Goal: Register for event/course

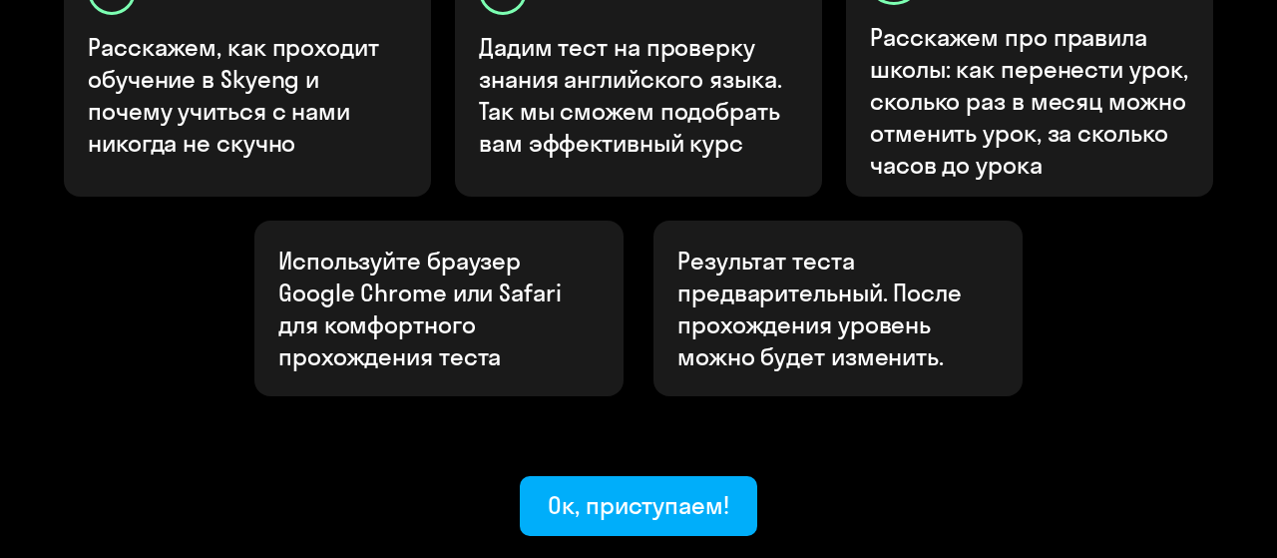
scroll to position [882, 0]
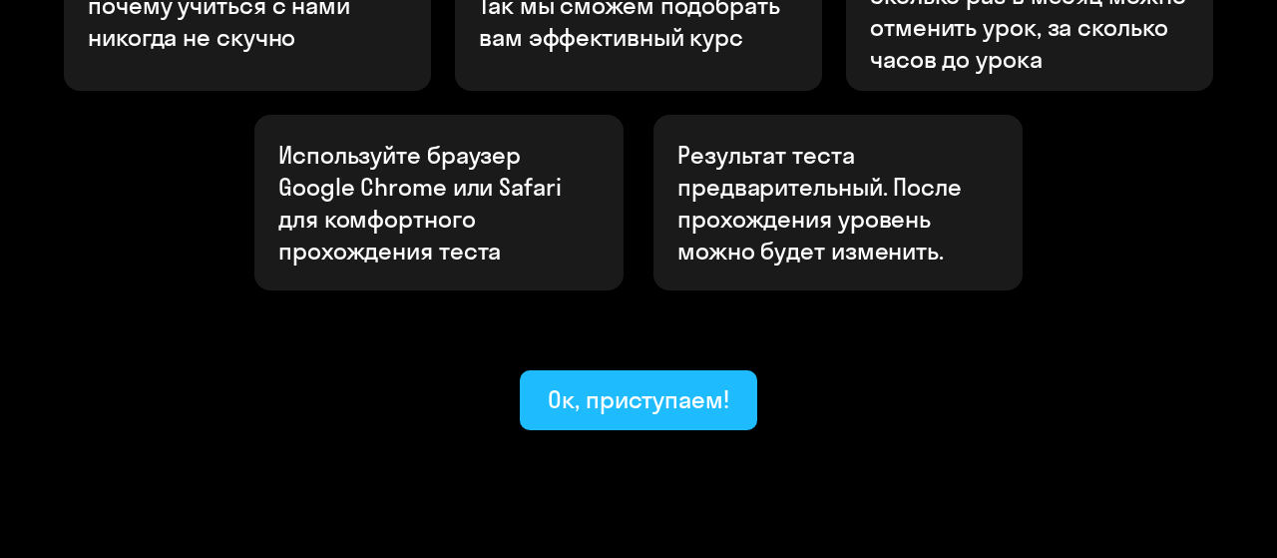
click at [700, 383] on div "Ок, приступаем!" at bounding box center [639, 399] width 182 height 32
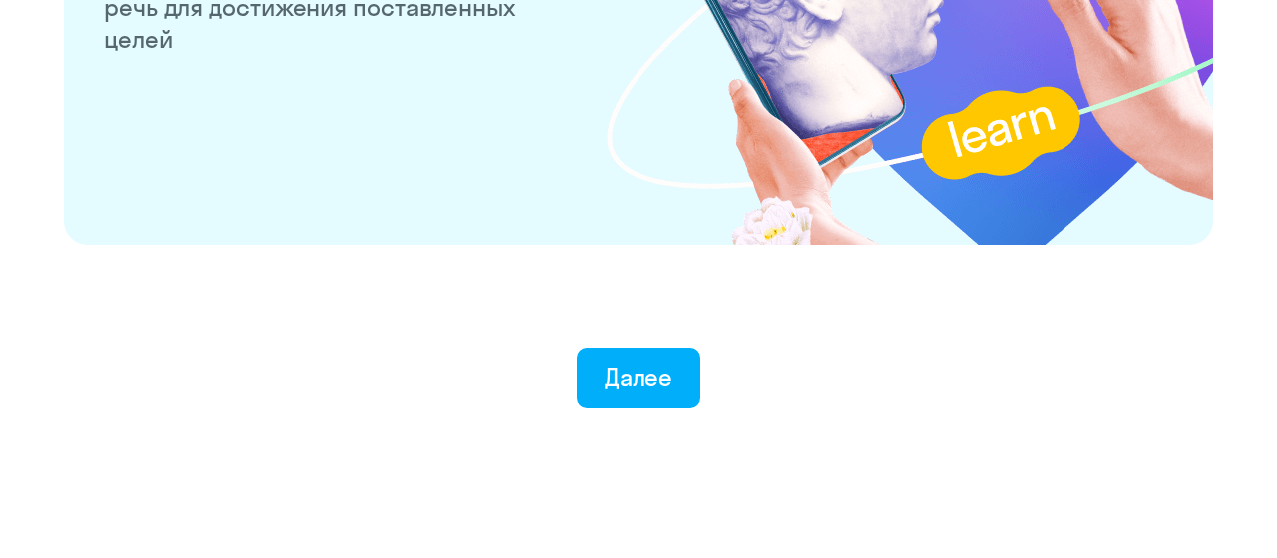
scroll to position [4068, 0]
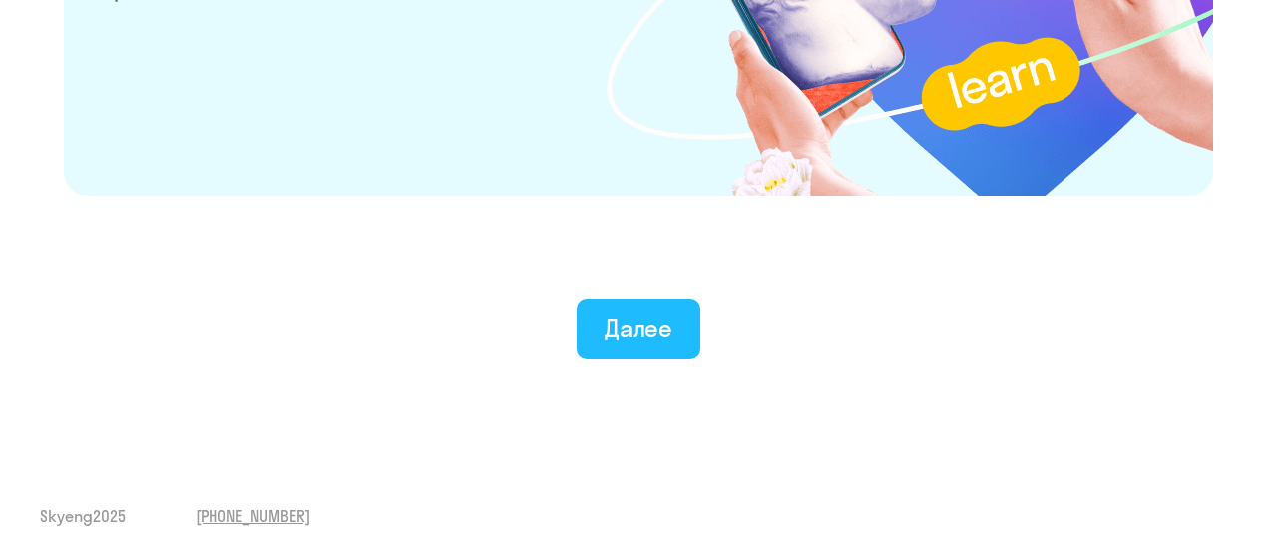
click at [618, 334] on div "Далее" at bounding box center [639, 328] width 69 height 32
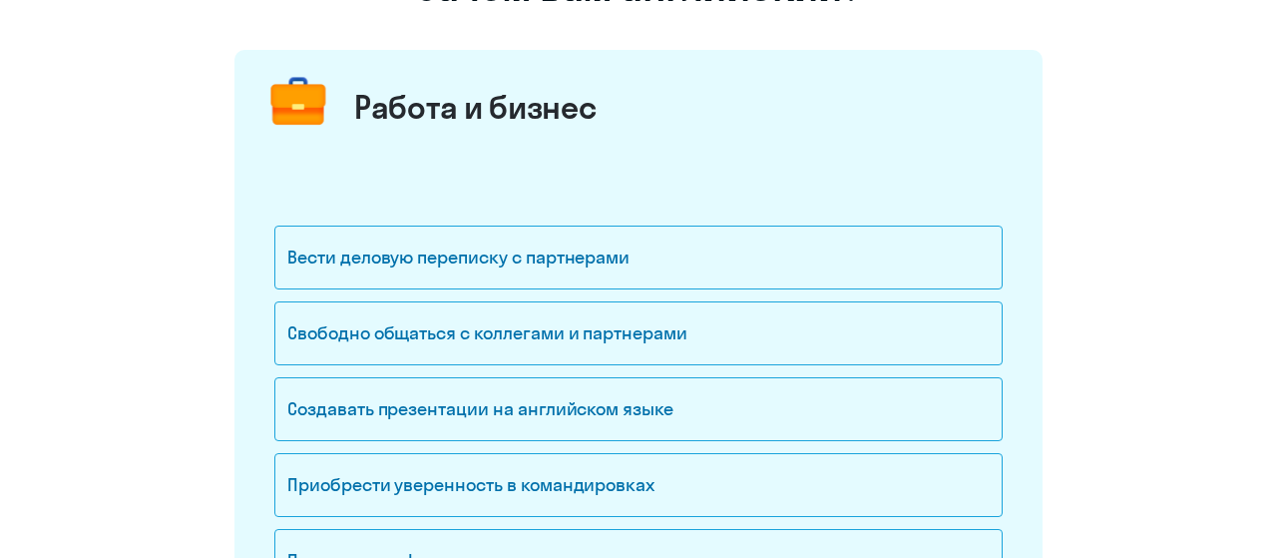
scroll to position [208, 0]
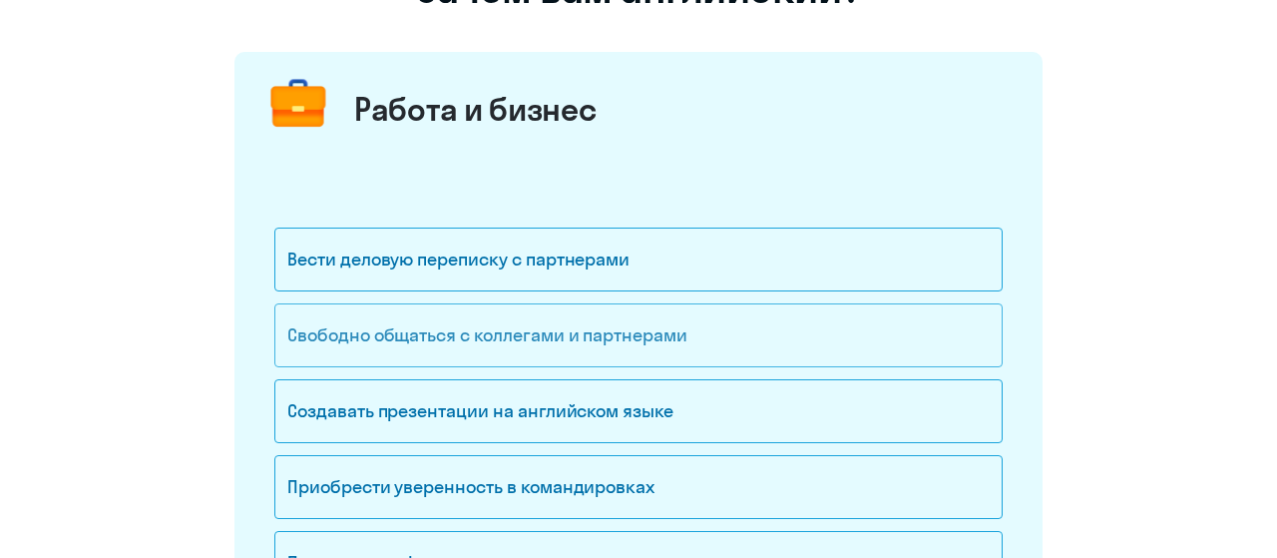
click at [584, 331] on div "Свободно общаться с коллегами и партнерами" at bounding box center [638, 335] width 729 height 64
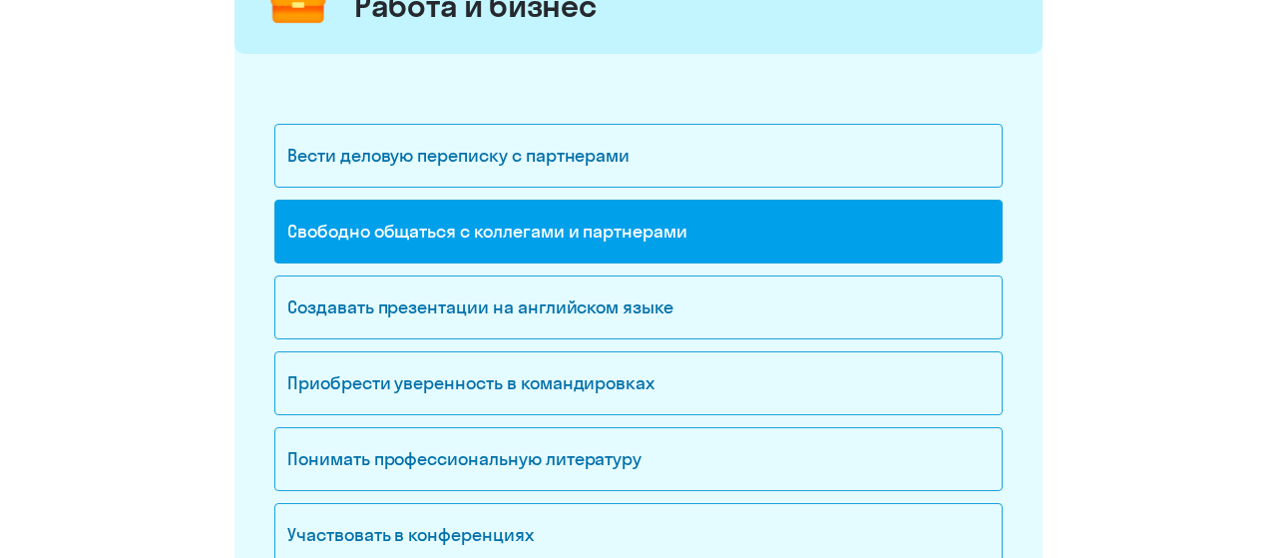
scroll to position [415, 0]
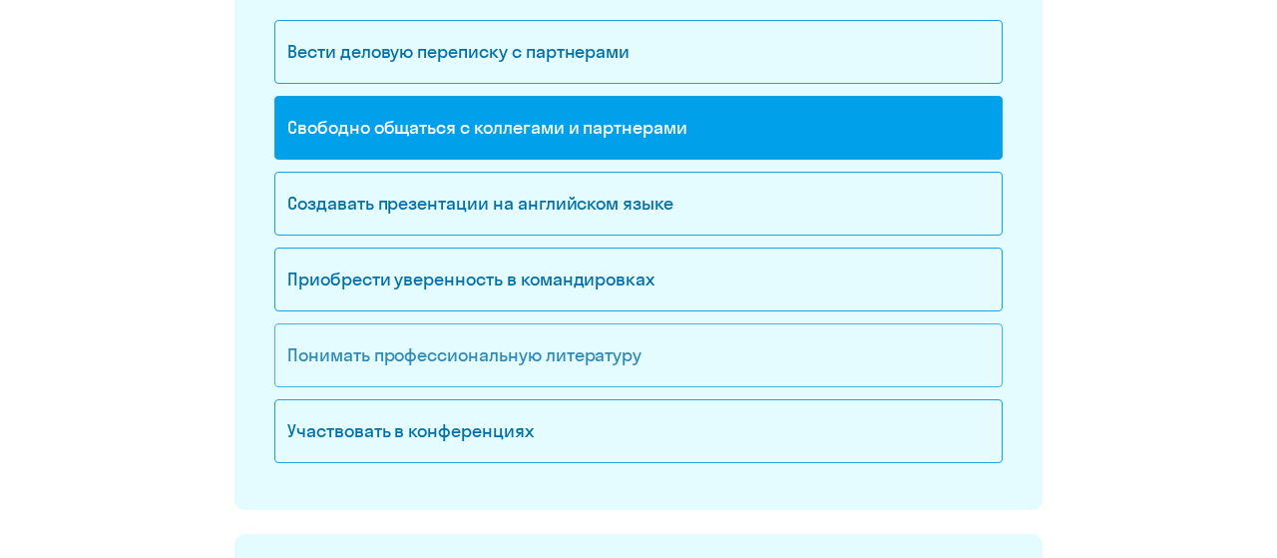
click at [360, 368] on div "Понимать профессиональную литературу" at bounding box center [638, 355] width 729 height 64
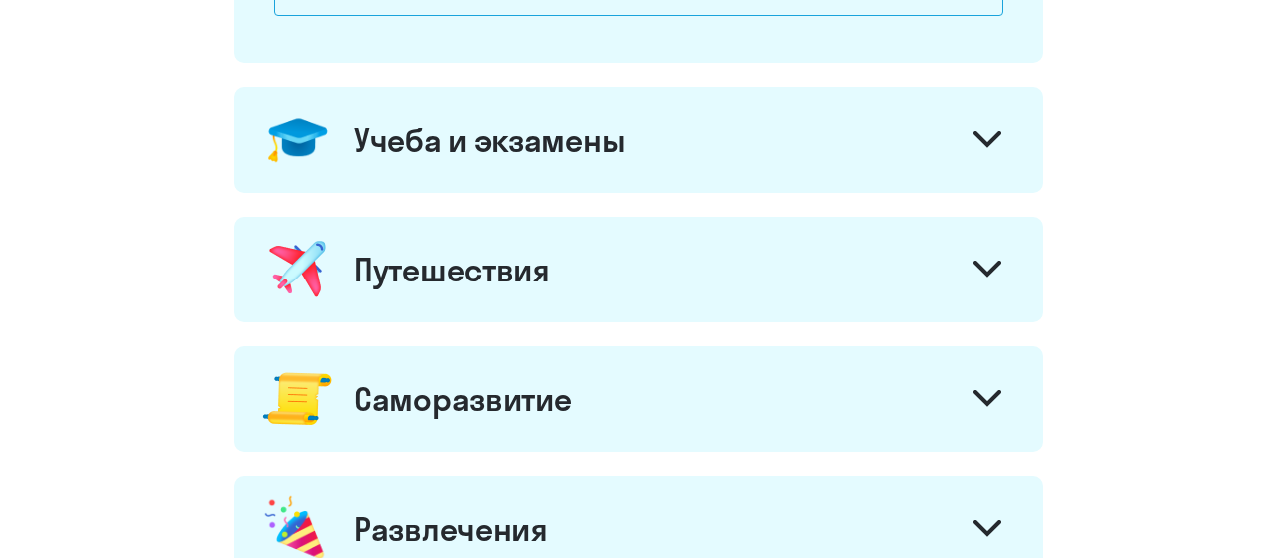
scroll to position [830, 0]
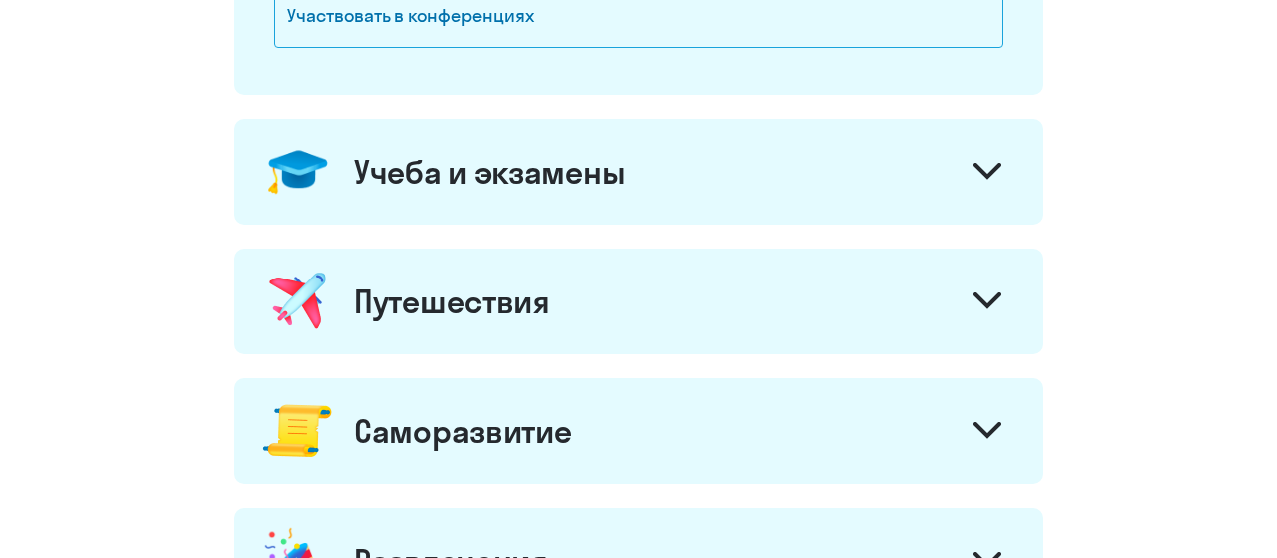
click at [419, 298] on div "Путешествия" at bounding box center [452, 301] width 196 height 40
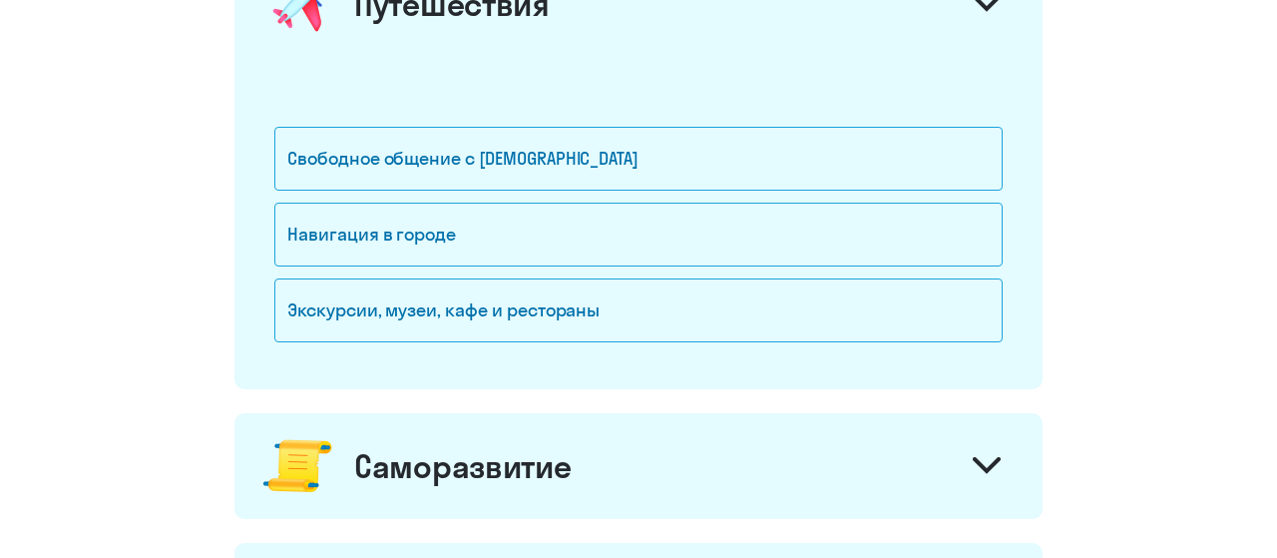
scroll to position [1142, 0]
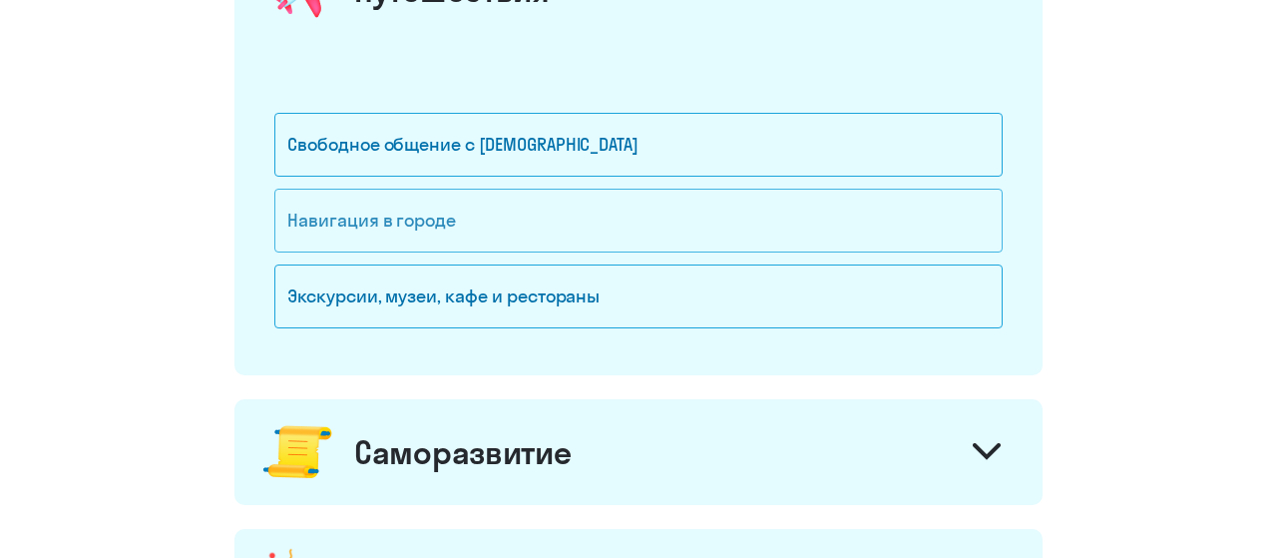
click at [456, 208] on div "Навигация в городе" at bounding box center [638, 221] width 729 height 64
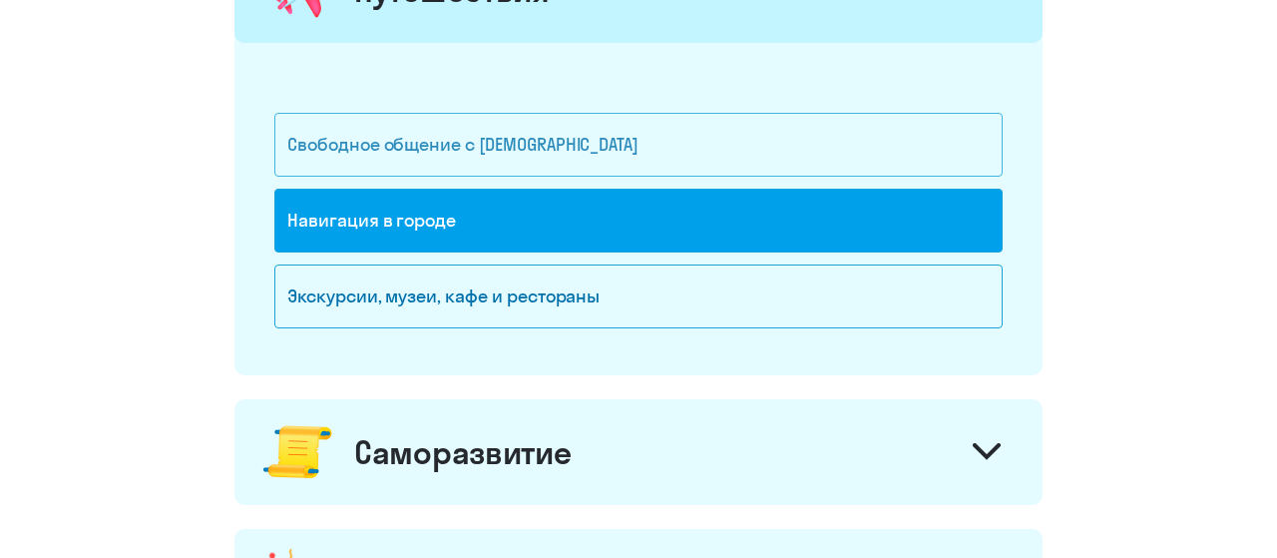
click at [514, 147] on div "Свободное общение с [DEMOGRAPHIC_DATA]" at bounding box center [638, 145] width 729 height 64
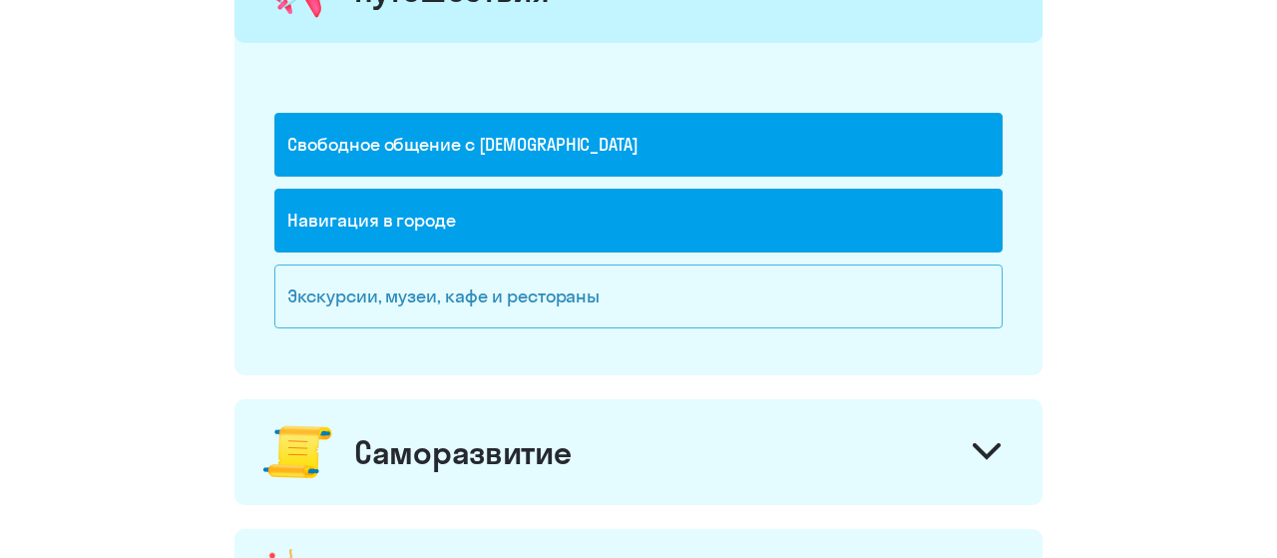
click at [527, 284] on div "Экскурсии, музеи, кафе и рестораны" at bounding box center [638, 296] width 729 height 64
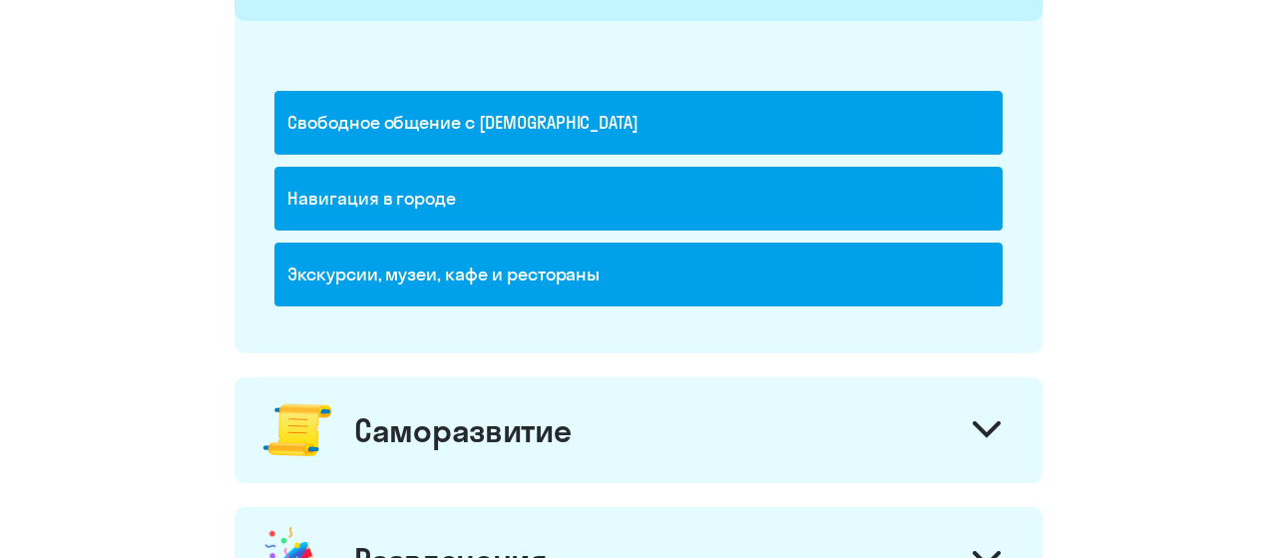
scroll to position [1453, 0]
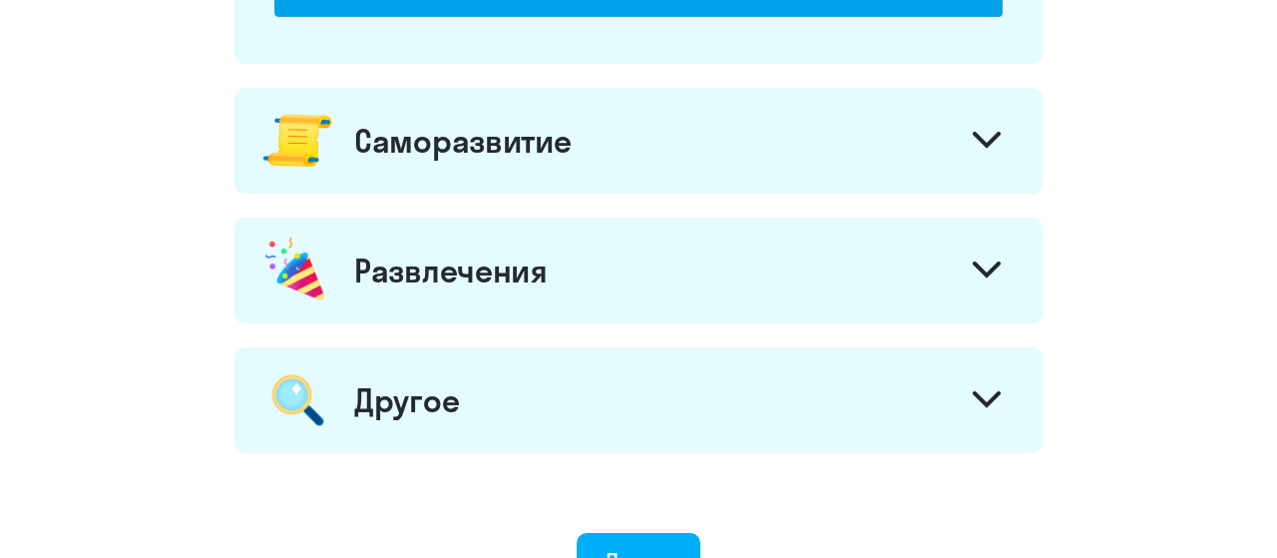
click at [874, 155] on div "Саморазвитие" at bounding box center [639, 141] width 808 height 106
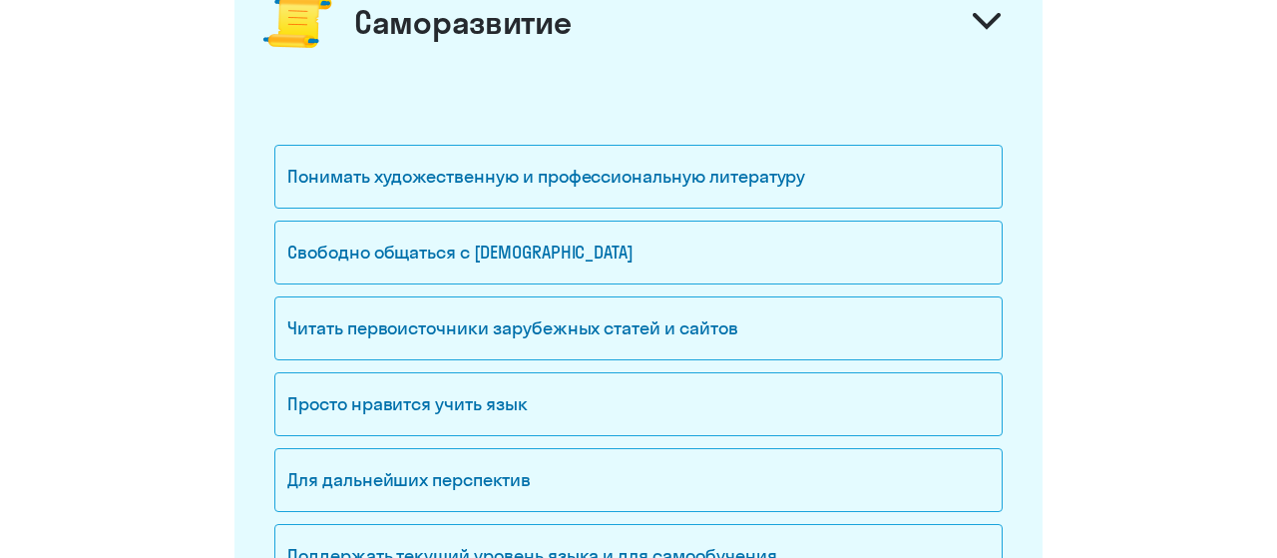
scroll to position [1661, 0]
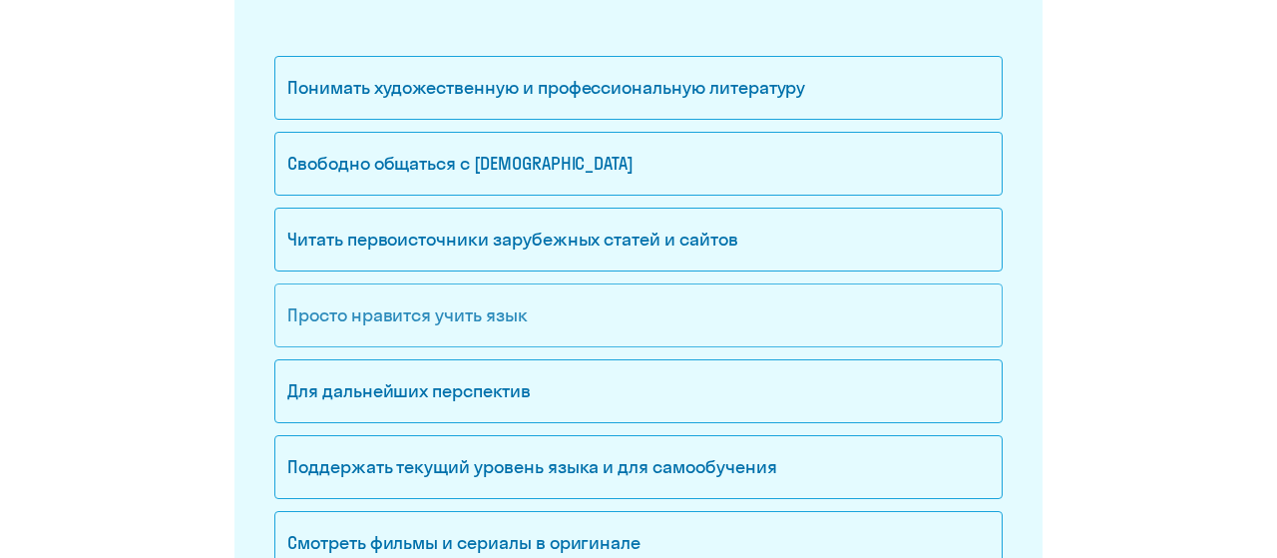
click at [448, 287] on div "Просто нравится учить язык" at bounding box center [638, 315] width 729 height 64
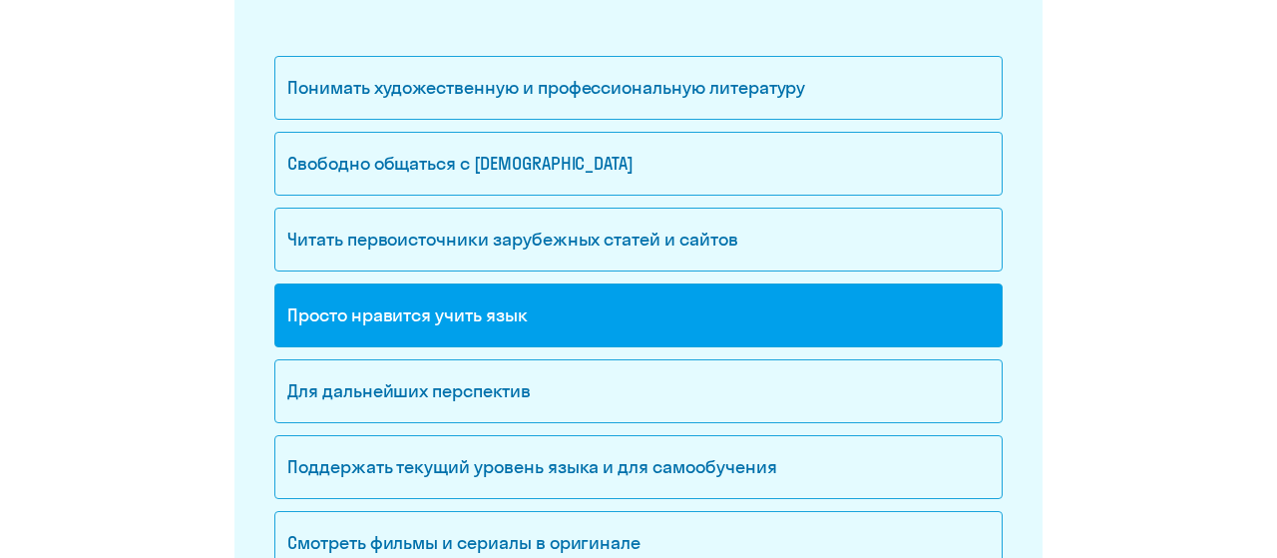
click at [448, 287] on div "Просто нравится учить язык" at bounding box center [638, 315] width 729 height 64
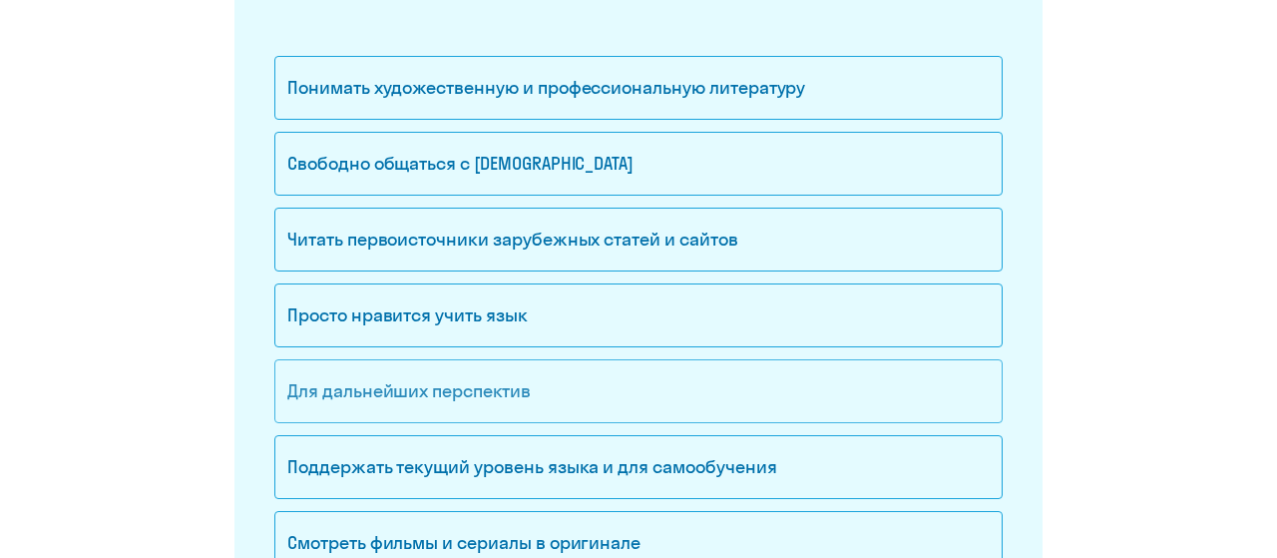
click at [425, 405] on div "Для дальнейших перспектив" at bounding box center [638, 391] width 729 height 64
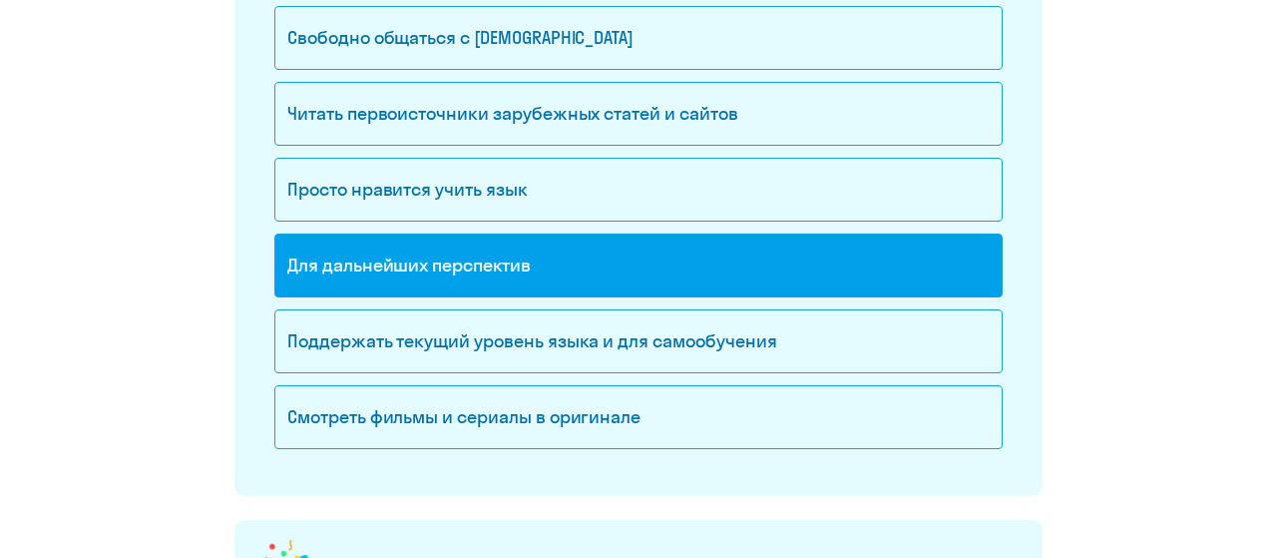
scroll to position [1557, 0]
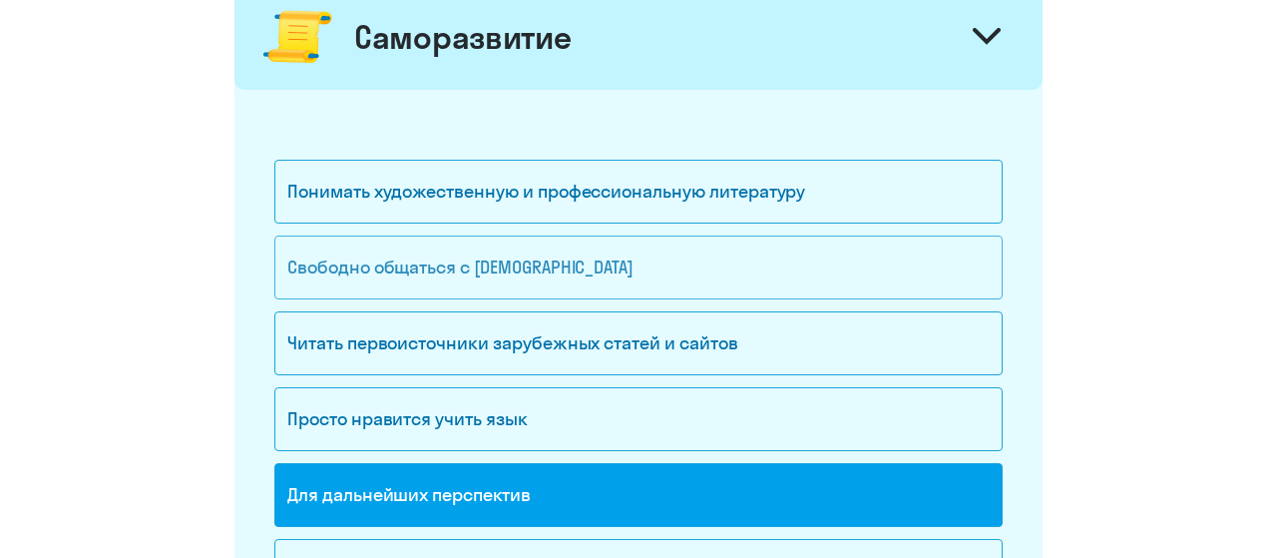
click at [476, 258] on div "Свободно общаться с [DEMOGRAPHIC_DATA]" at bounding box center [638, 268] width 729 height 64
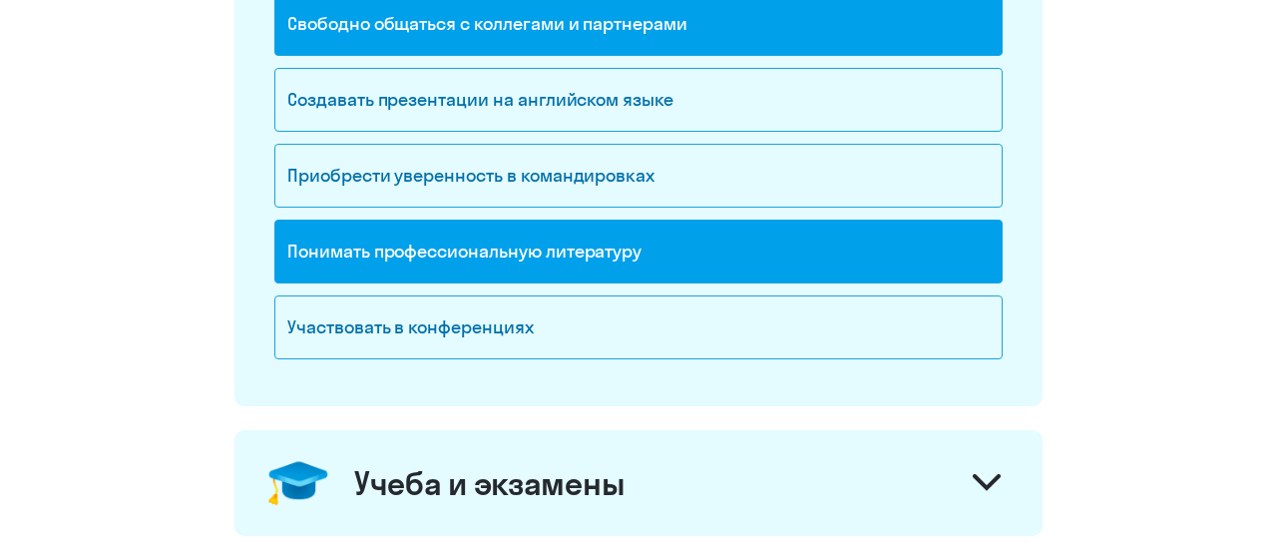
scroll to position [415, 0]
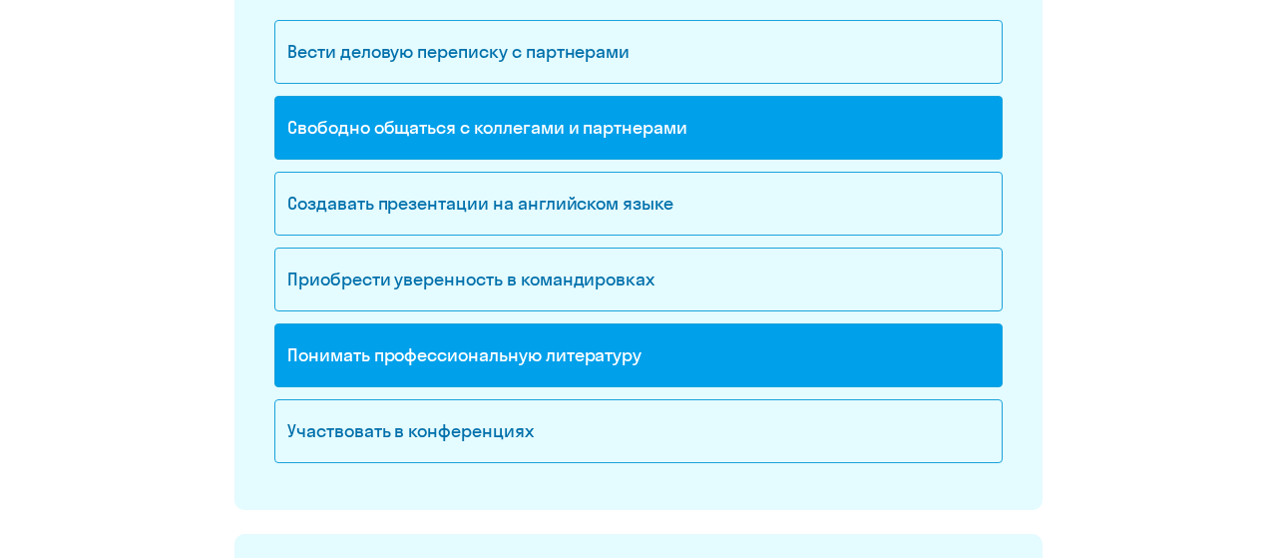
click at [610, 362] on div "Понимать профессиональную литературу" at bounding box center [638, 355] width 729 height 64
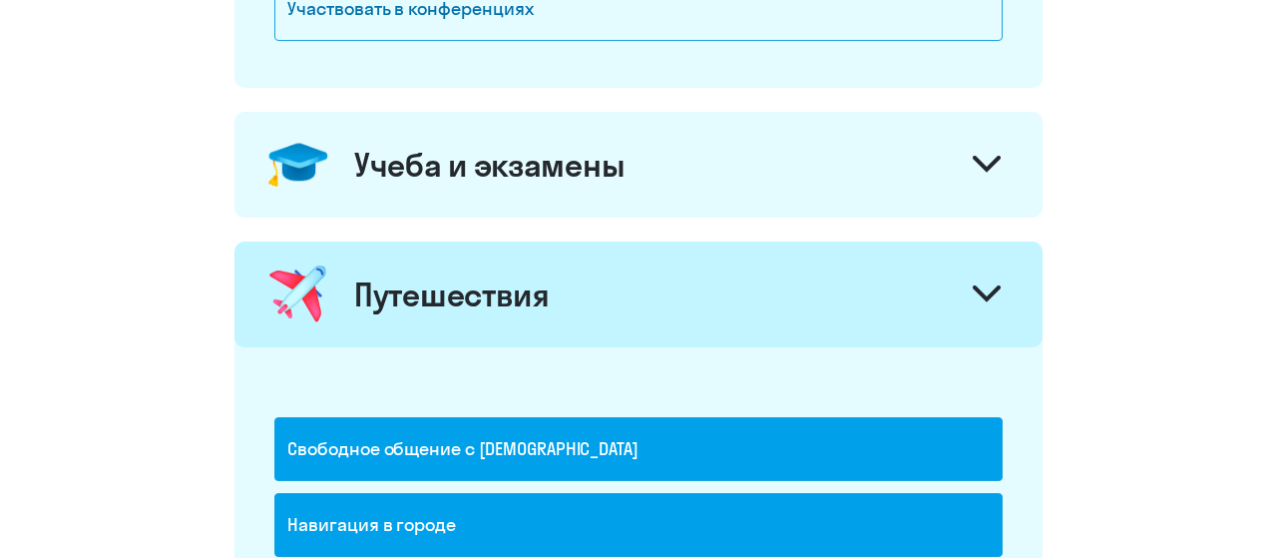
scroll to position [727, 0]
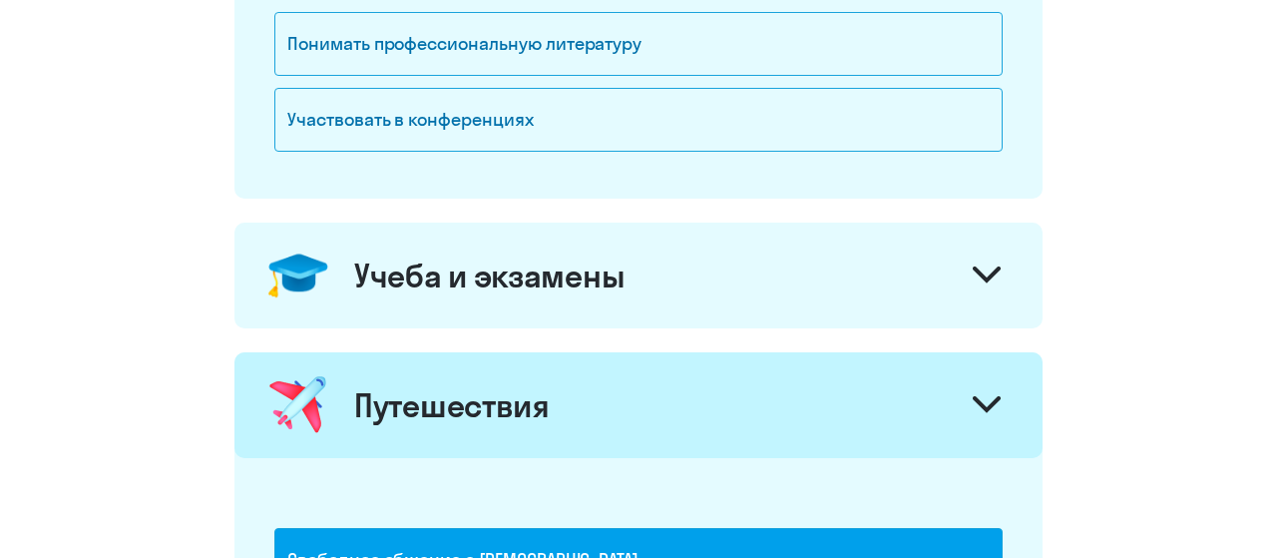
click at [515, 299] on div "Учеба и экзамены" at bounding box center [639, 276] width 808 height 106
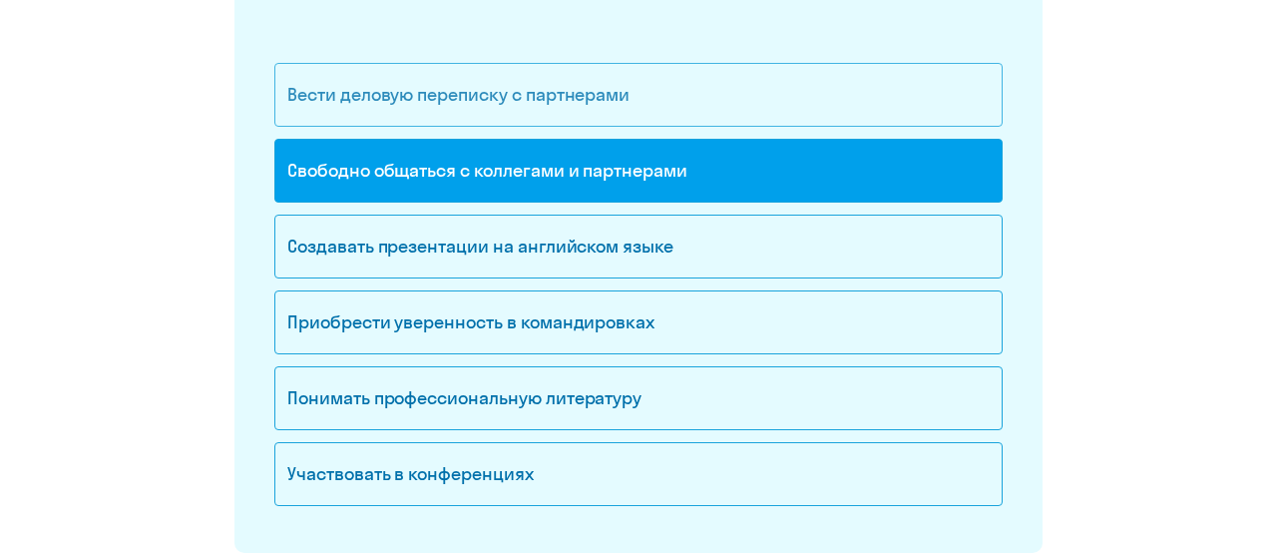
scroll to position [415, 0]
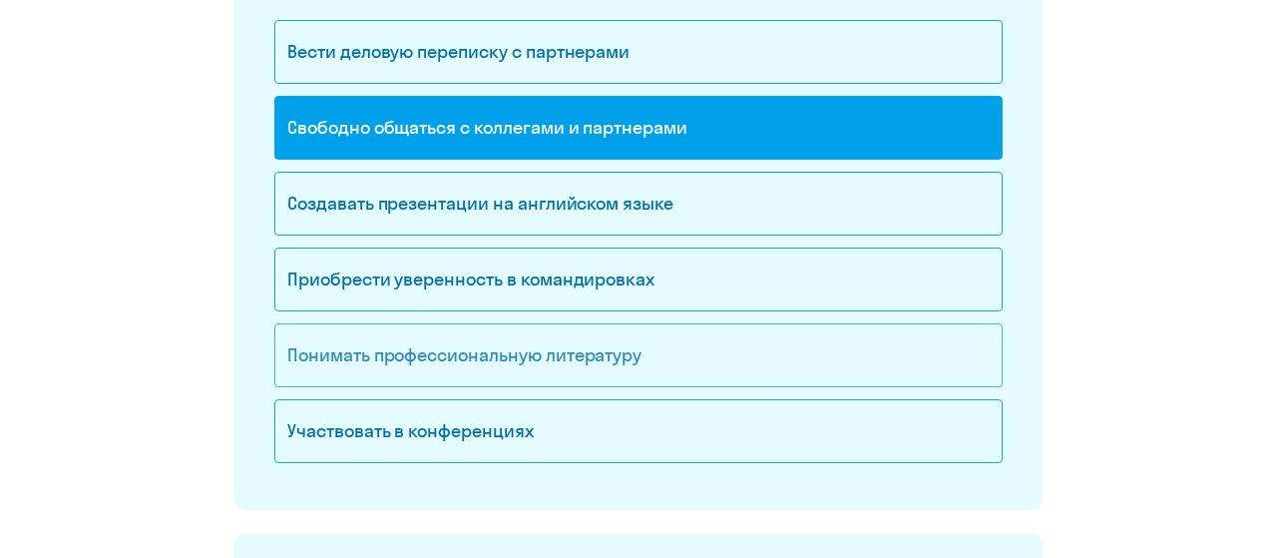
click at [537, 347] on div "Понимать профессиональную литературу" at bounding box center [638, 355] width 729 height 64
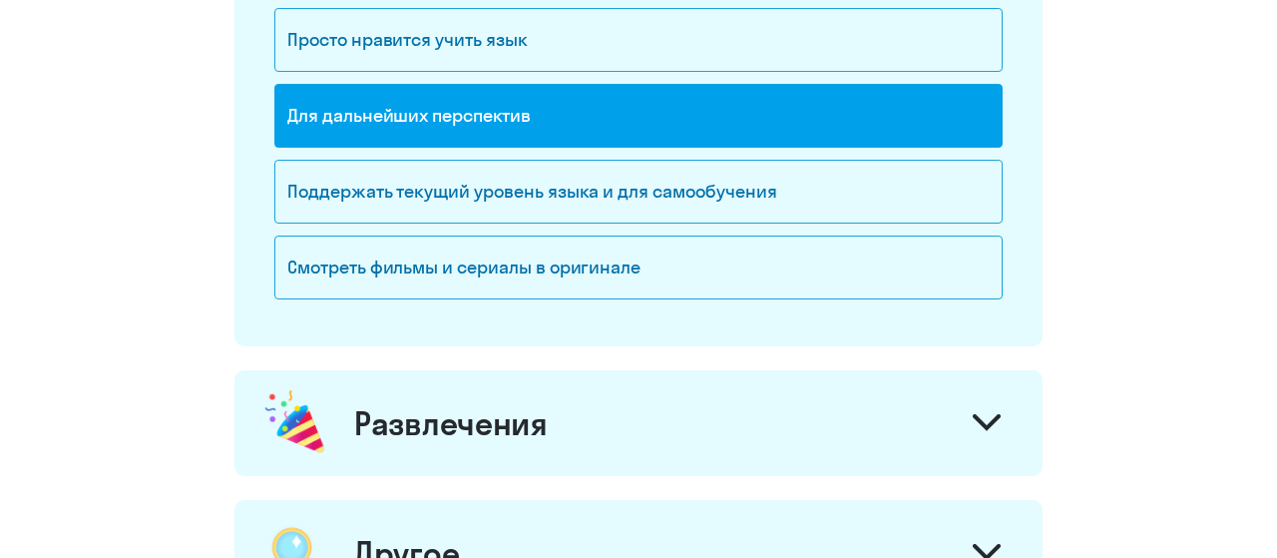
scroll to position [2387, 0]
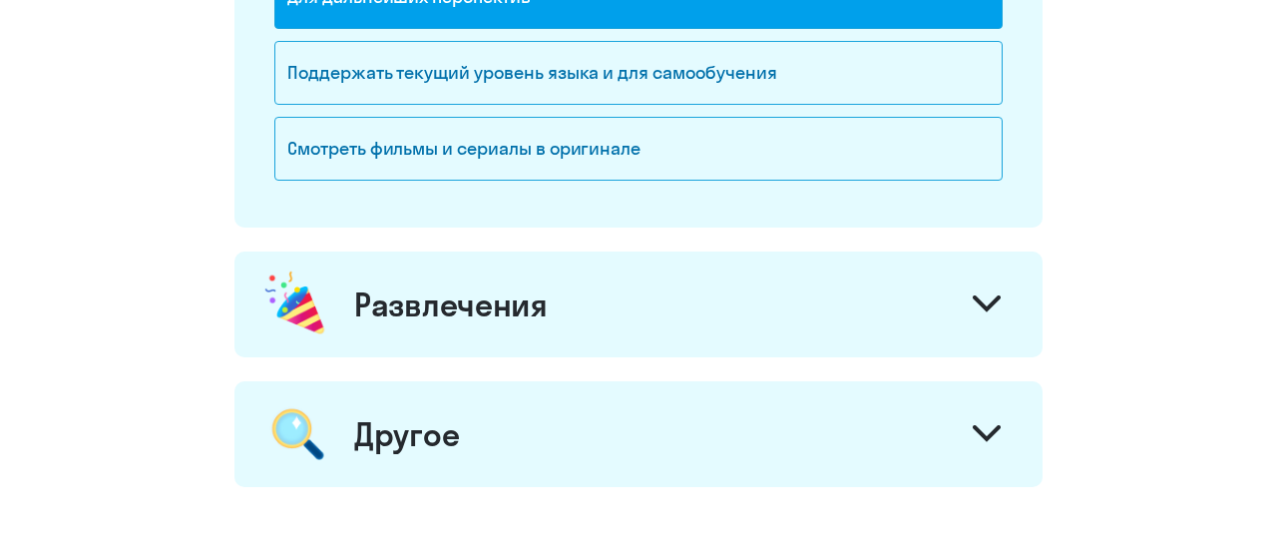
click at [535, 342] on div "Развлечения" at bounding box center [639, 304] width 808 height 106
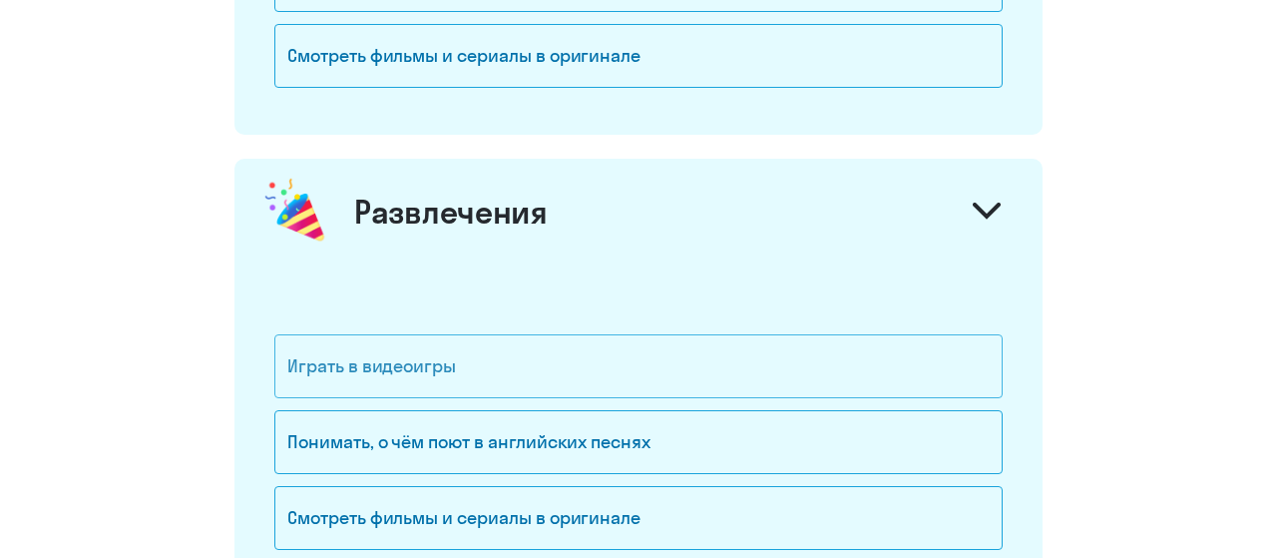
scroll to position [2595, 0]
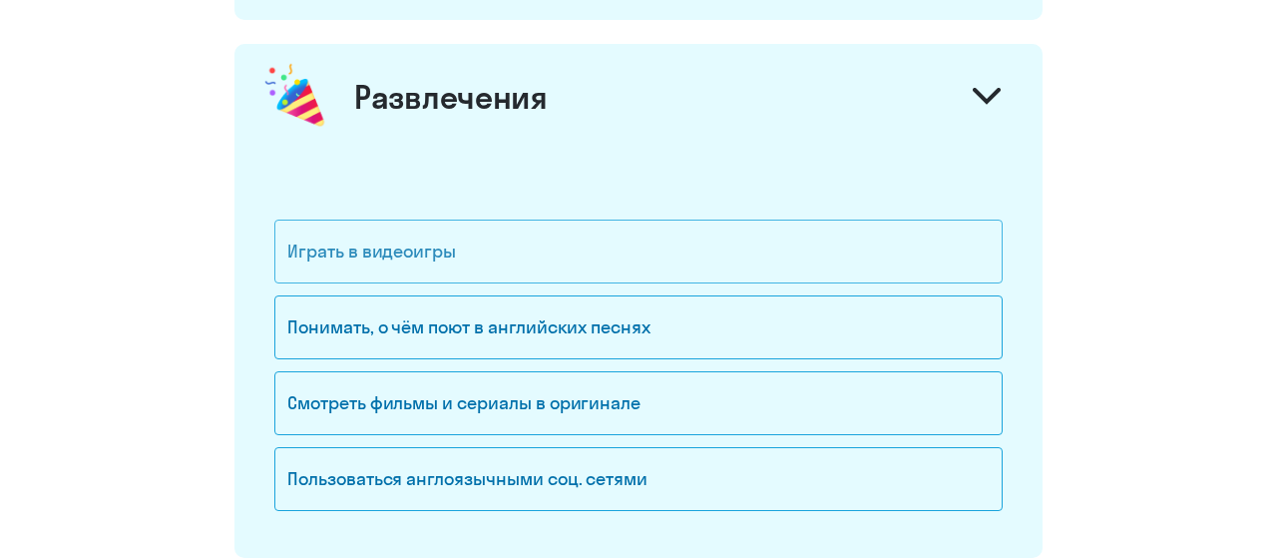
click at [456, 239] on div "Играть в видеоигры" at bounding box center [638, 252] width 729 height 64
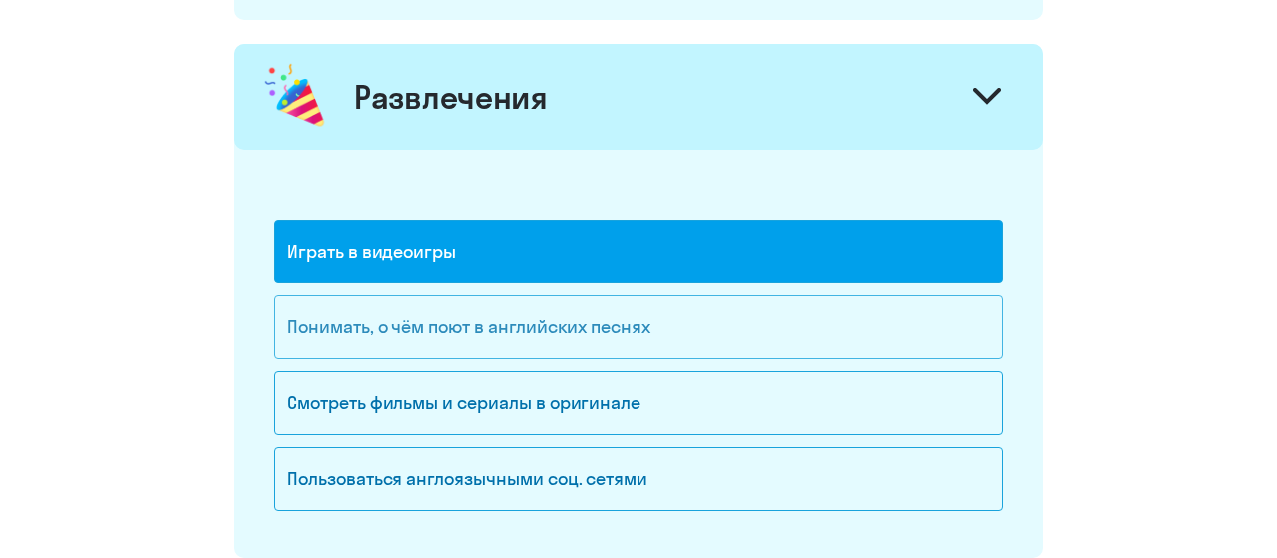
click at [478, 315] on div "Понимать, о чём поют в английских песнях" at bounding box center [638, 327] width 729 height 64
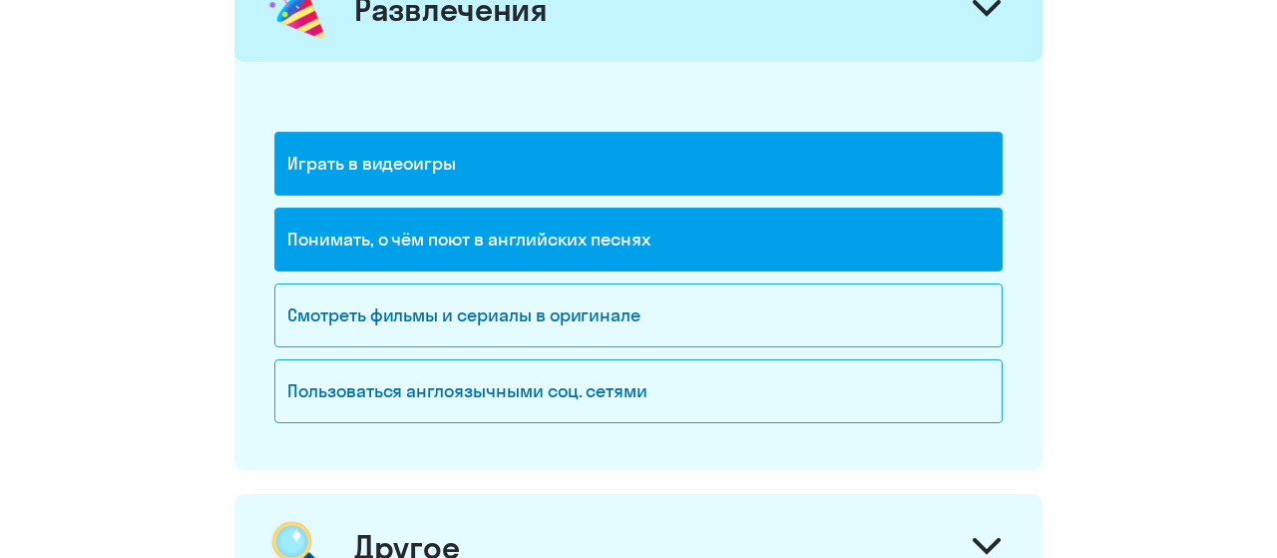
scroll to position [2906, 0]
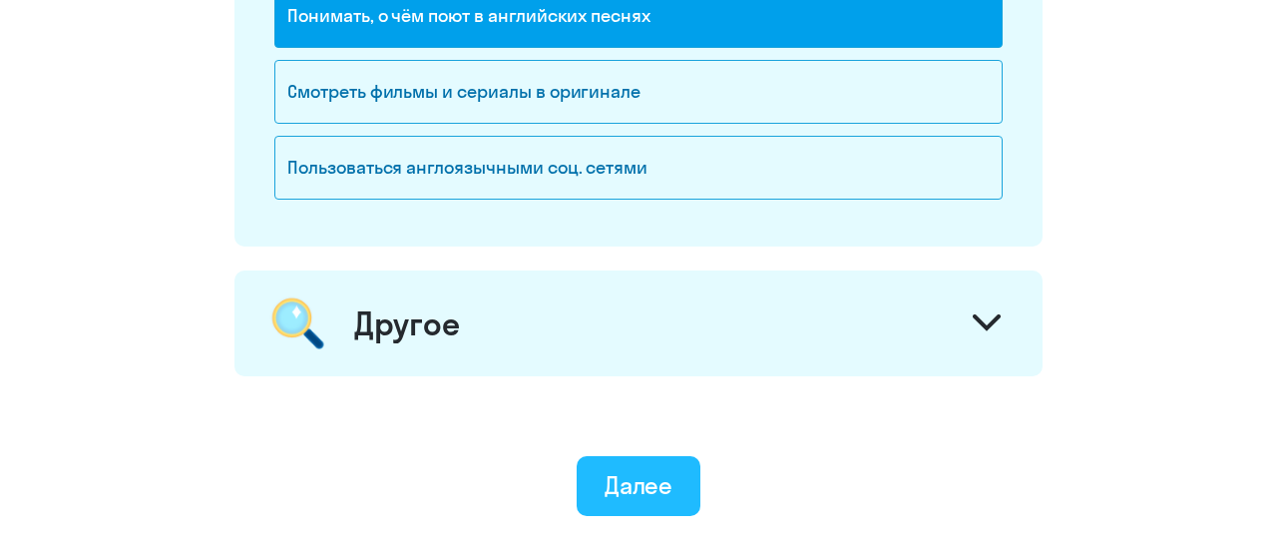
click at [676, 460] on button "Далее" at bounding box center [639, 486] width 125 height 60
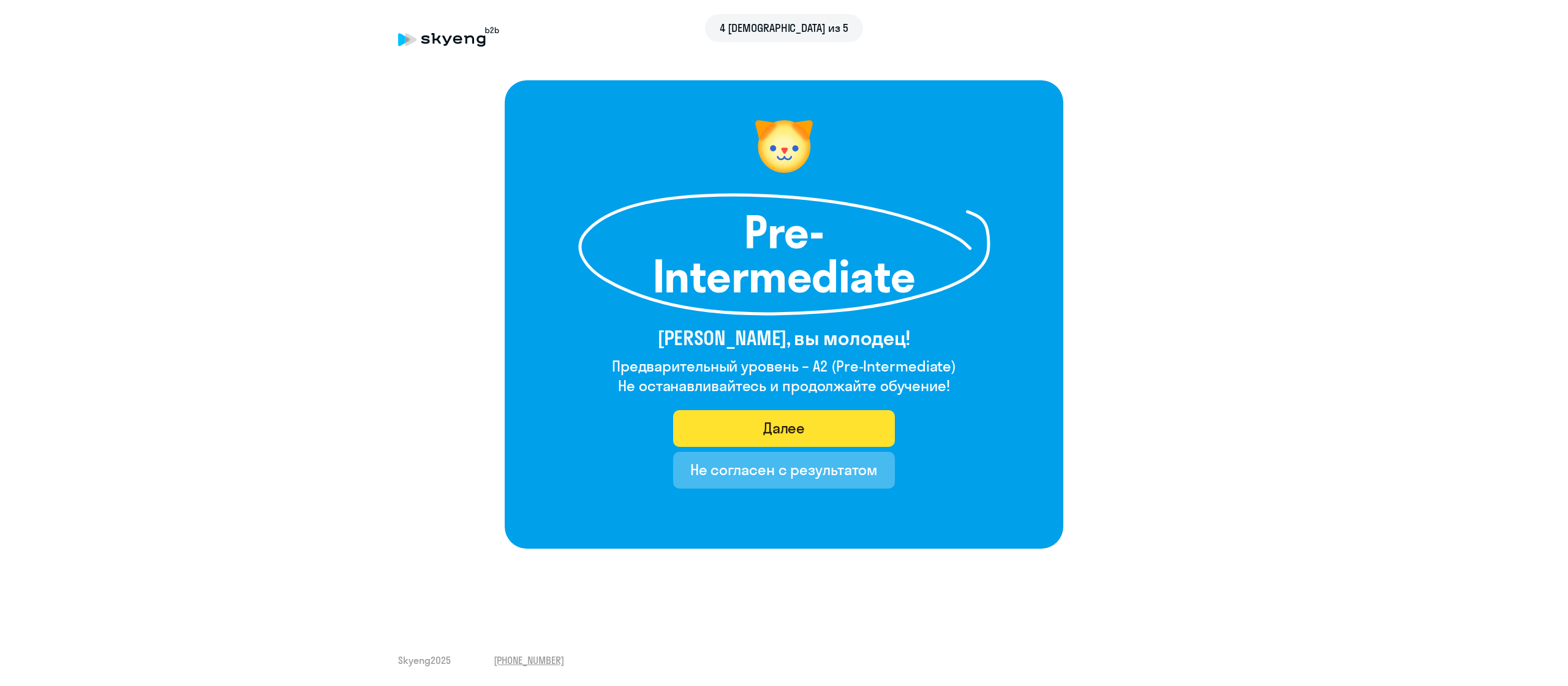
click at [783, 342] on div "Далее" at bounding box center [784, 428] width 42 height 20
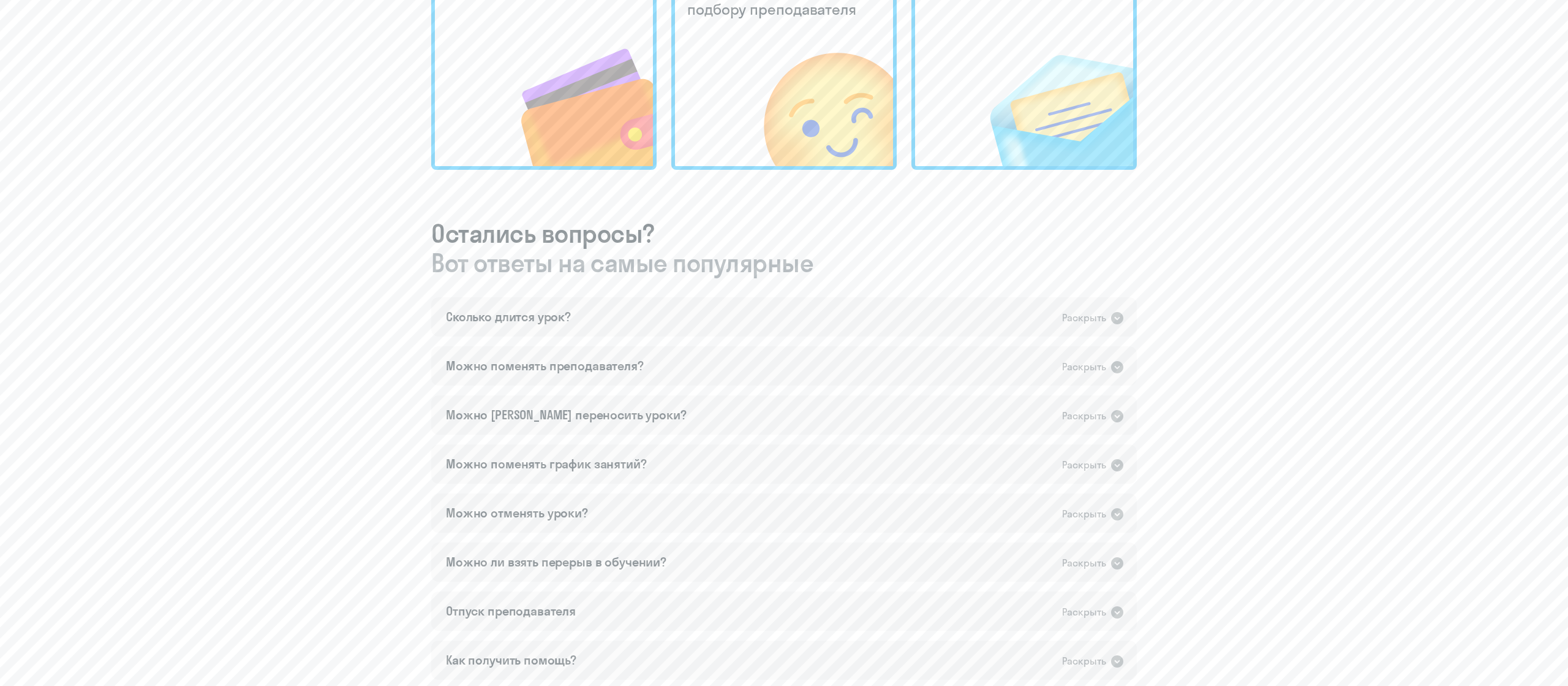
scroll to position [549, 0]
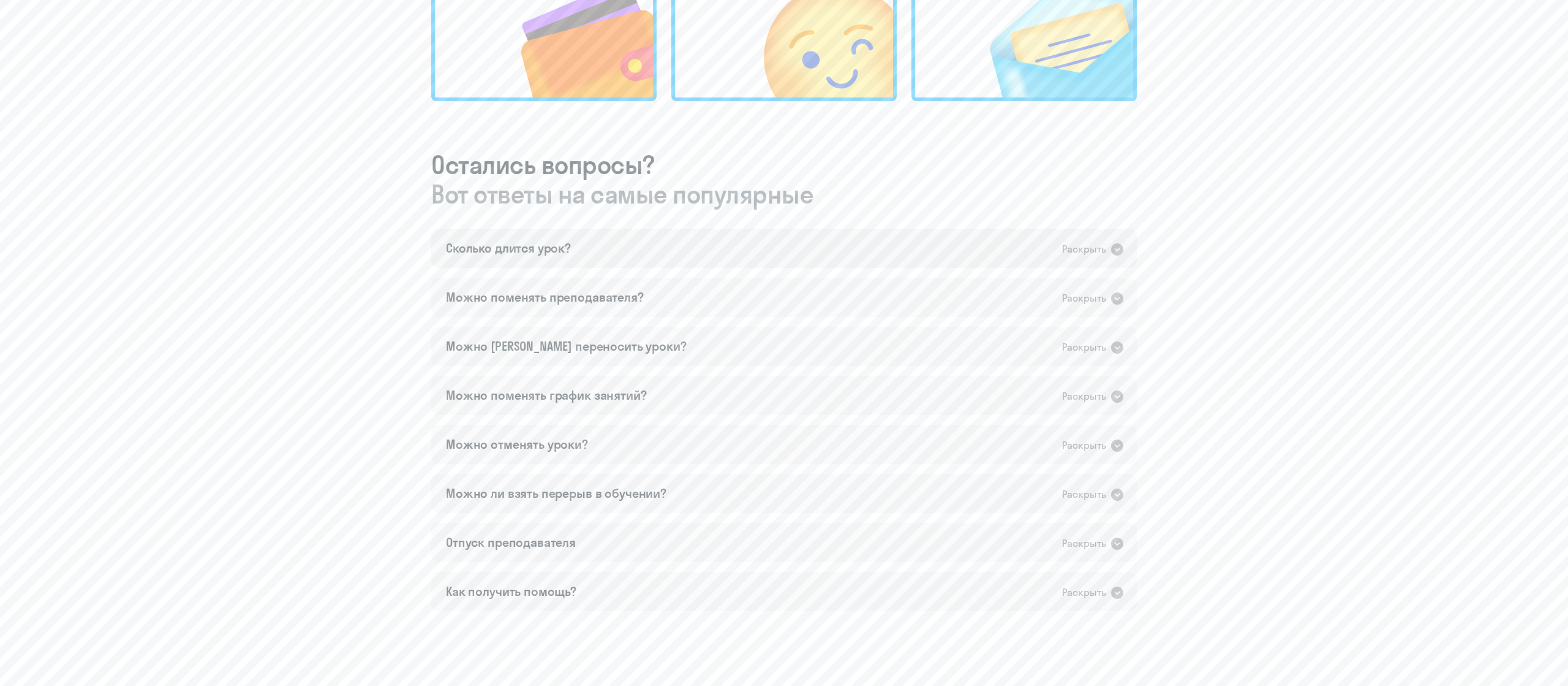
click at [783, 252] on icon at bounding box center [1117, 249] width 12 height 12
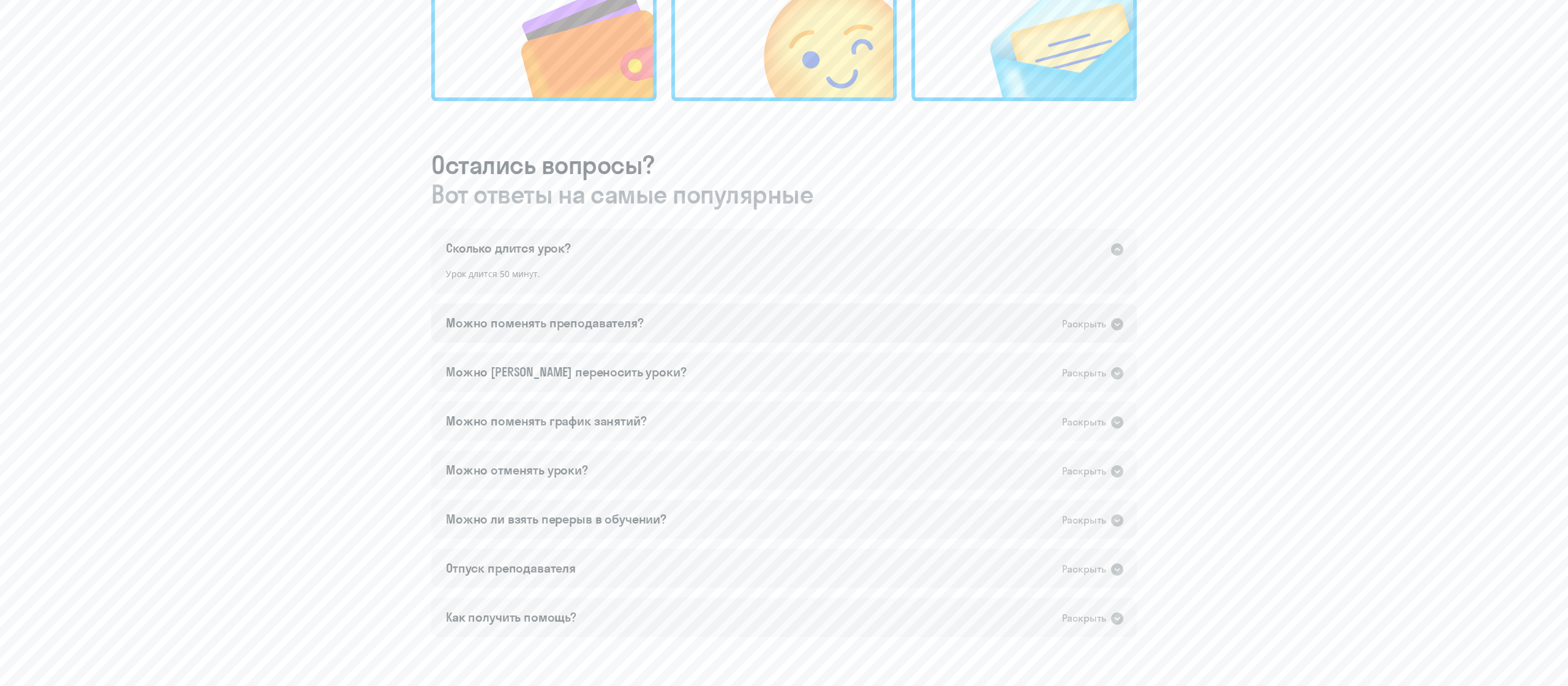
click at [783, 327] on icon at bounding box center [1117, 324] width 12 height 12
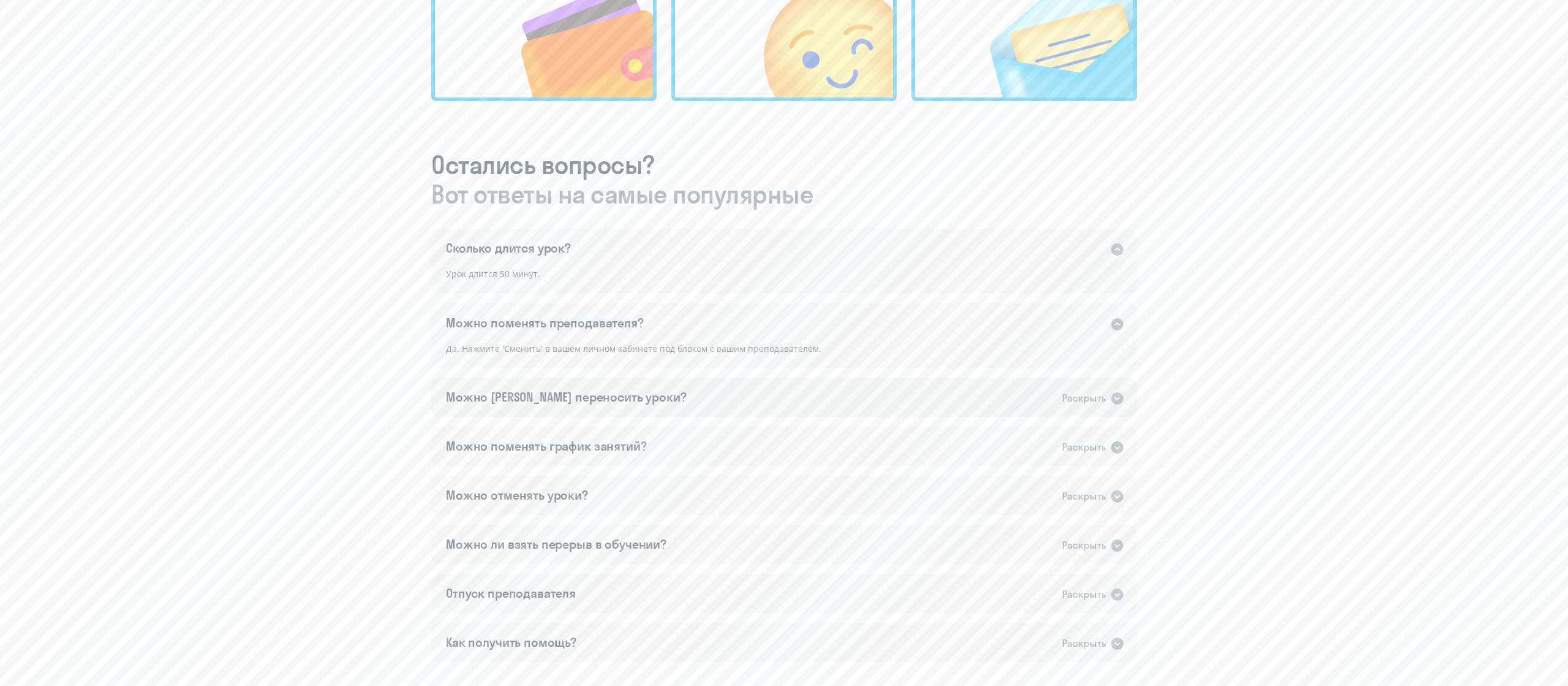
click at [783, 342] on icon at bounding box center [1117, 399] width 12 height 12
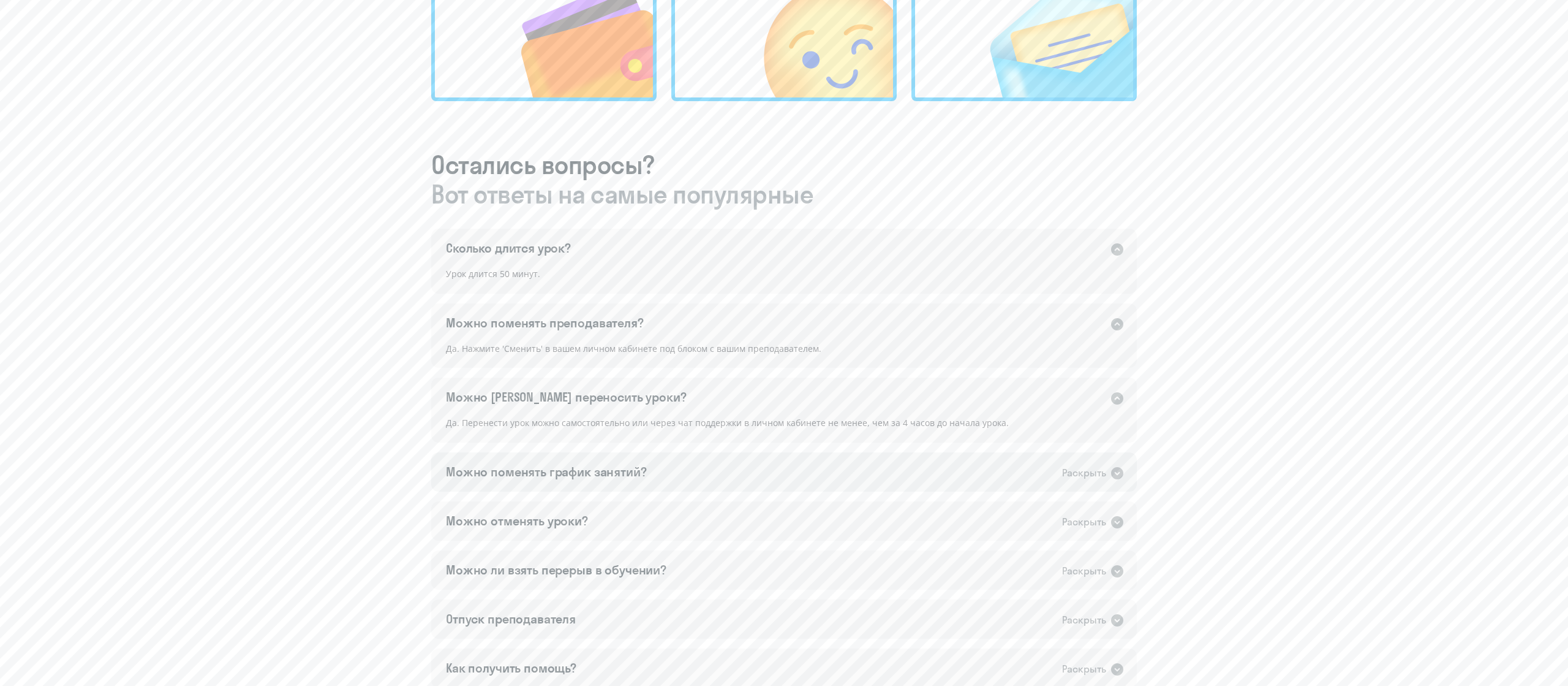
click at [783, 342] on icon at bounding box center [1117, 473] width 12 height 12
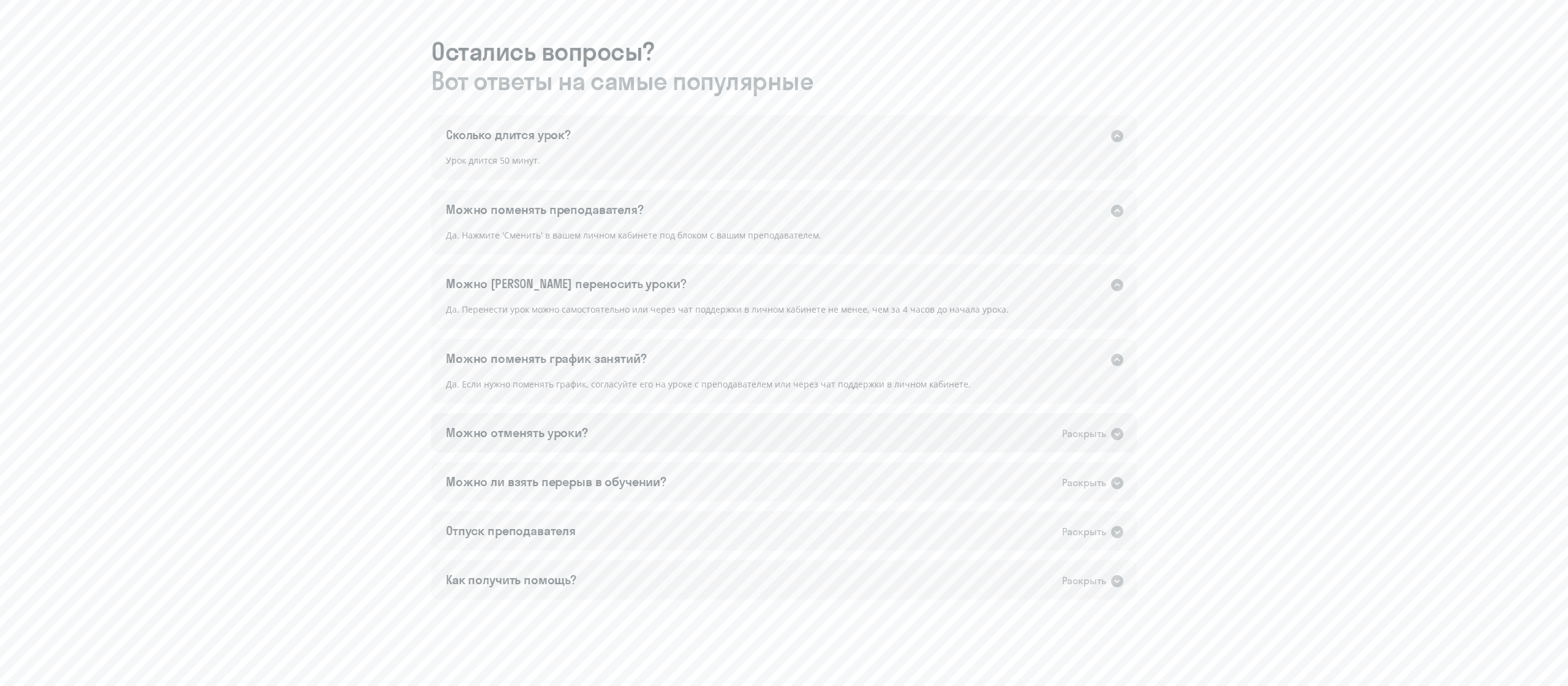
scroll to position [687, 0]
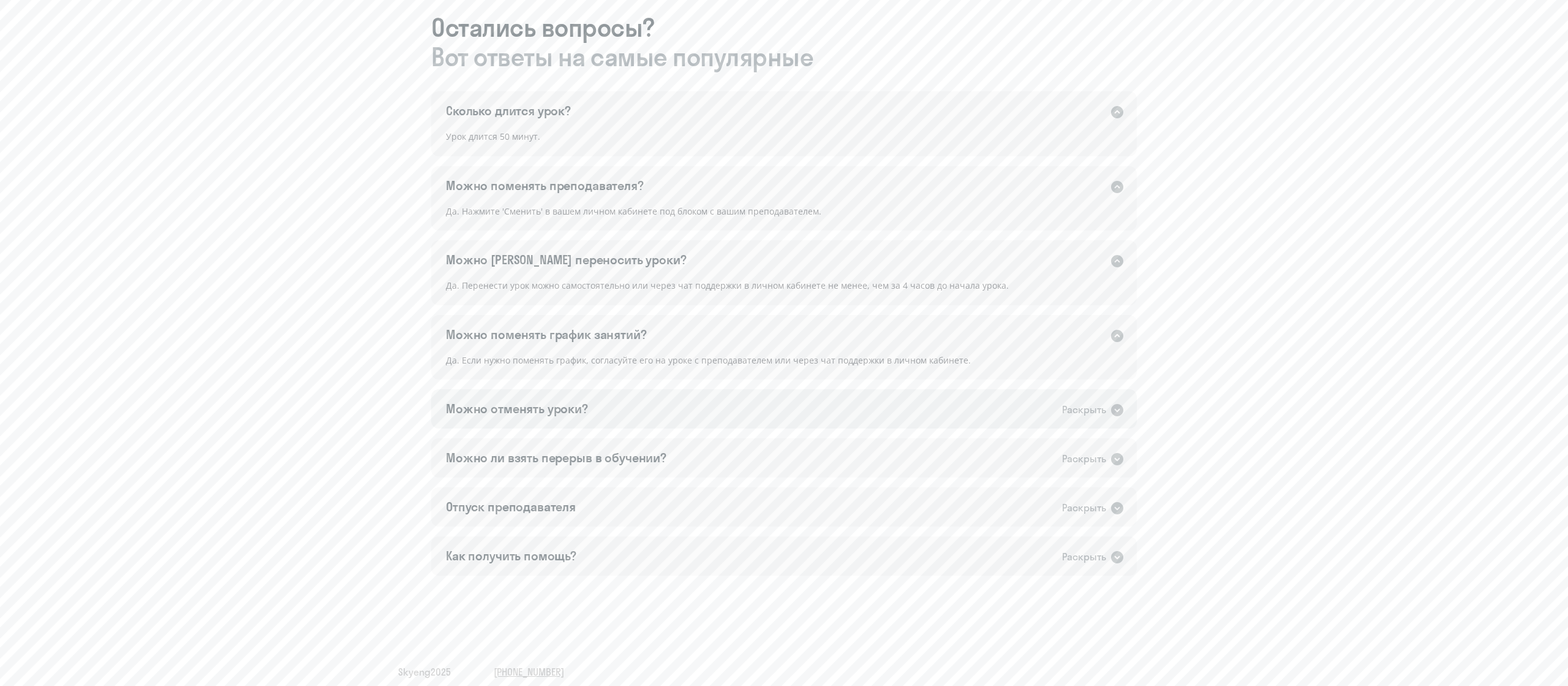
click at [783, 342] on icon at bounding box center [1117, 410] width 12 height 12
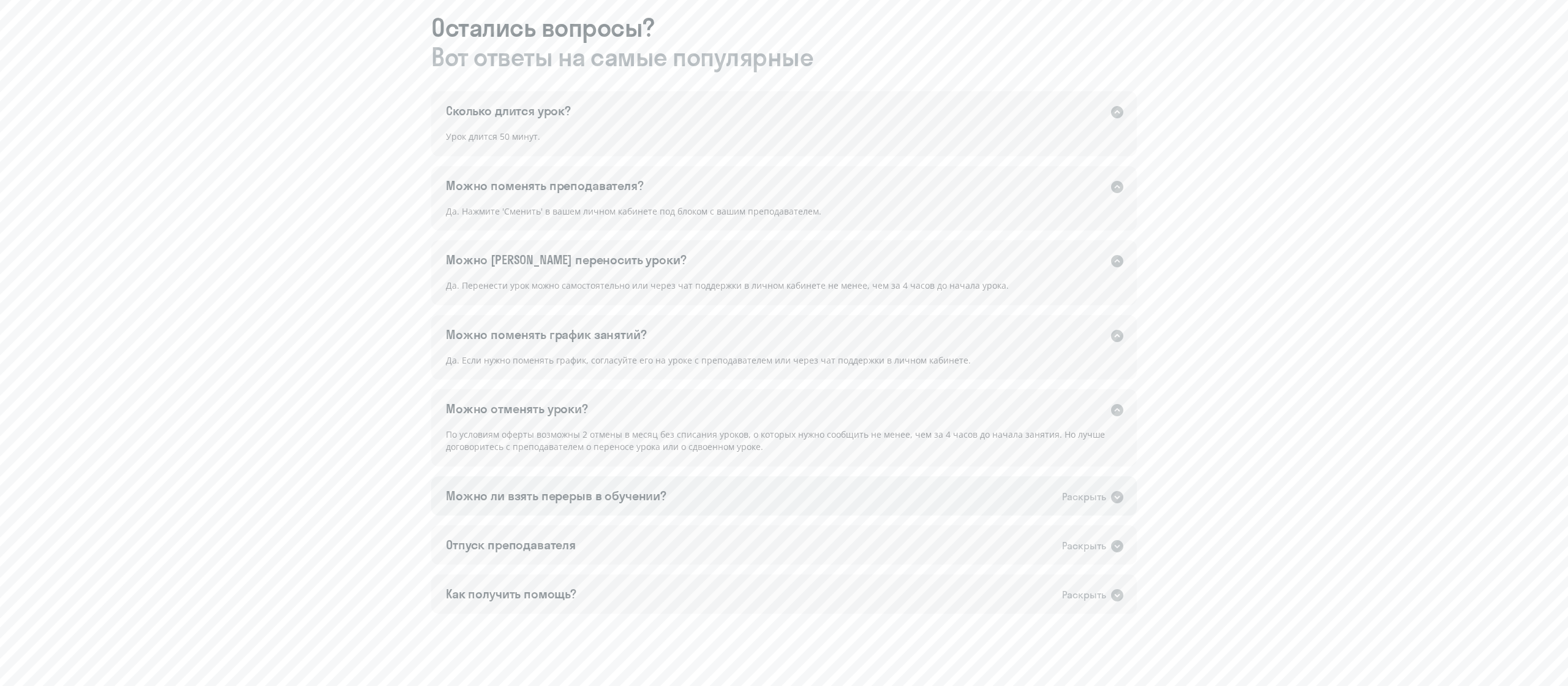
click at [783, 342] on icon at bounding box center [1117, 497] width 12 height 12
click at [783, 342] on icon at bounding box center [1117, 571] width 12 height 12
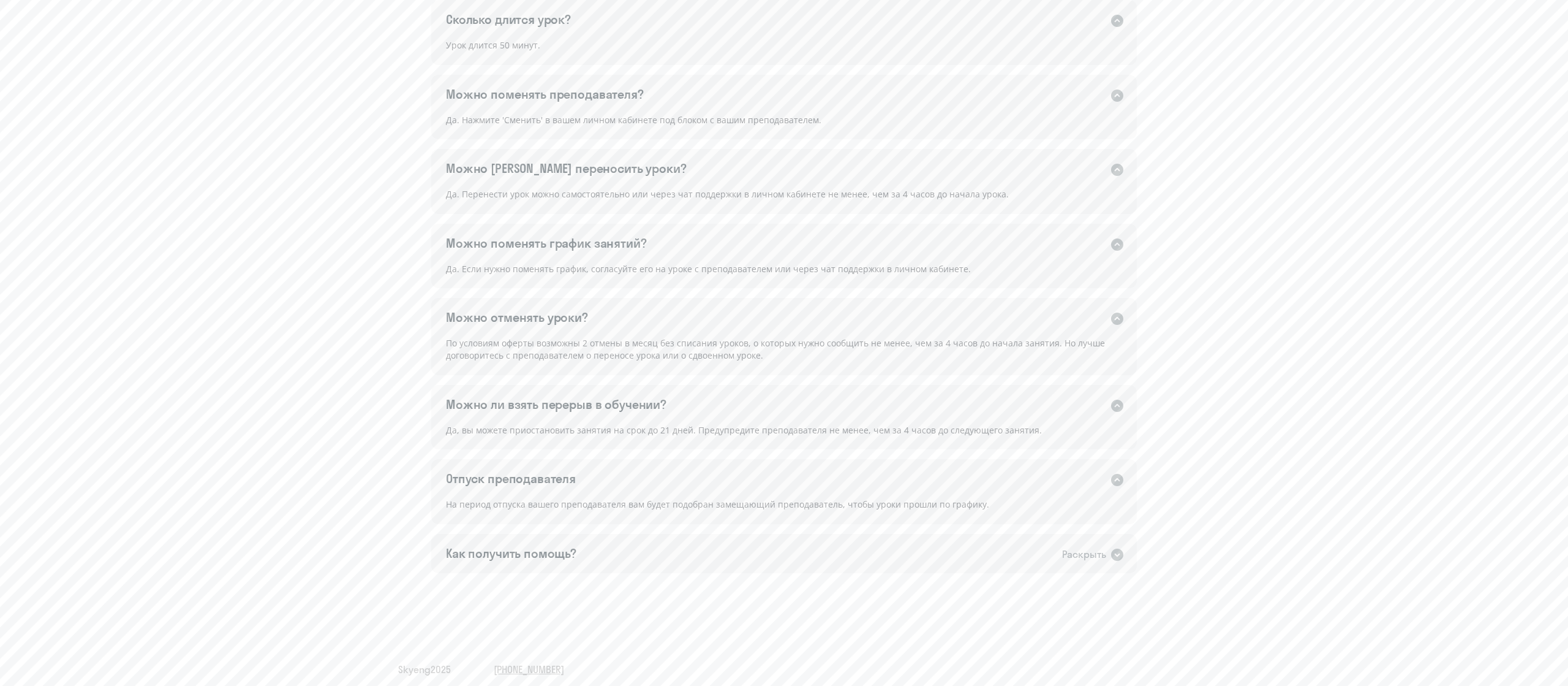
scroll to position [787, 0]
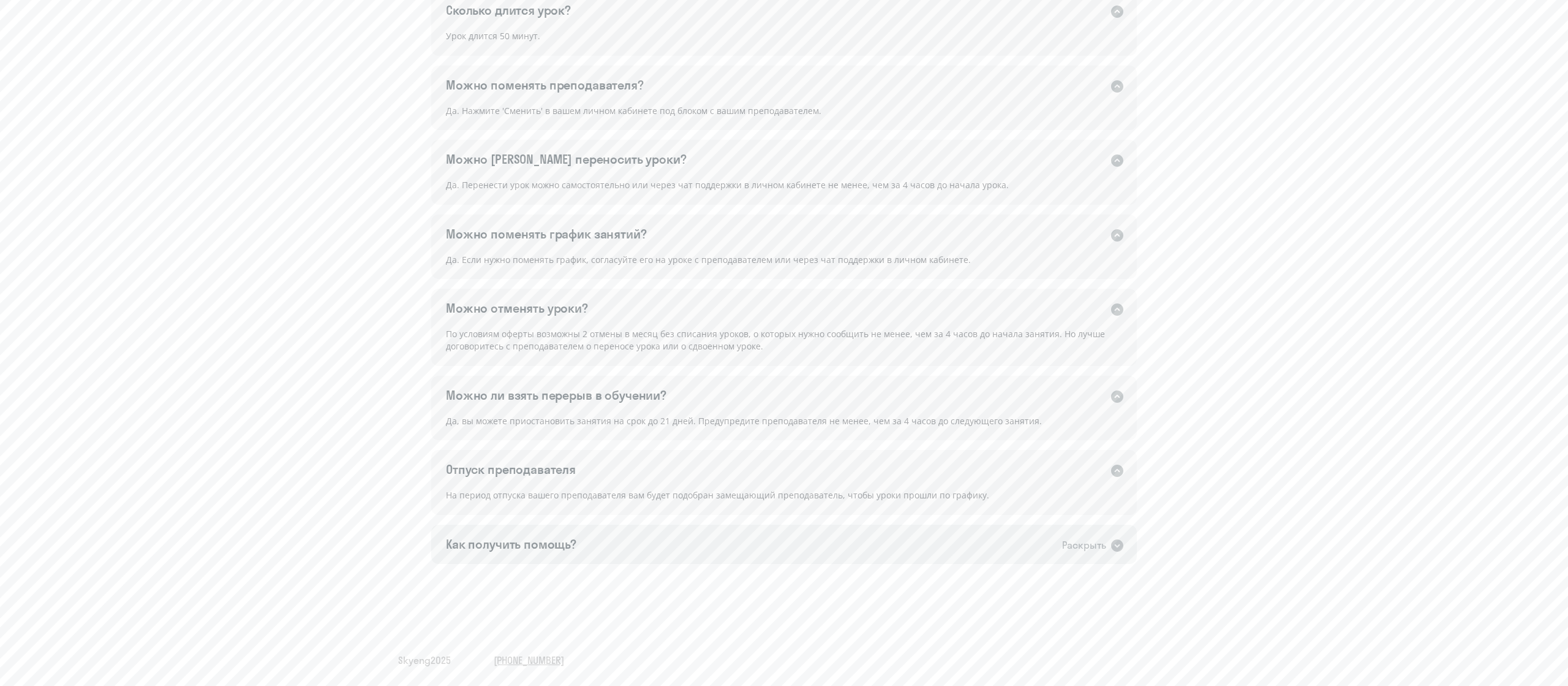
click at [783, 342] on icon at bounding box center [1117, 545] width 12 height 12
